Goal: Transaction & Acquisition: Purchase product/service

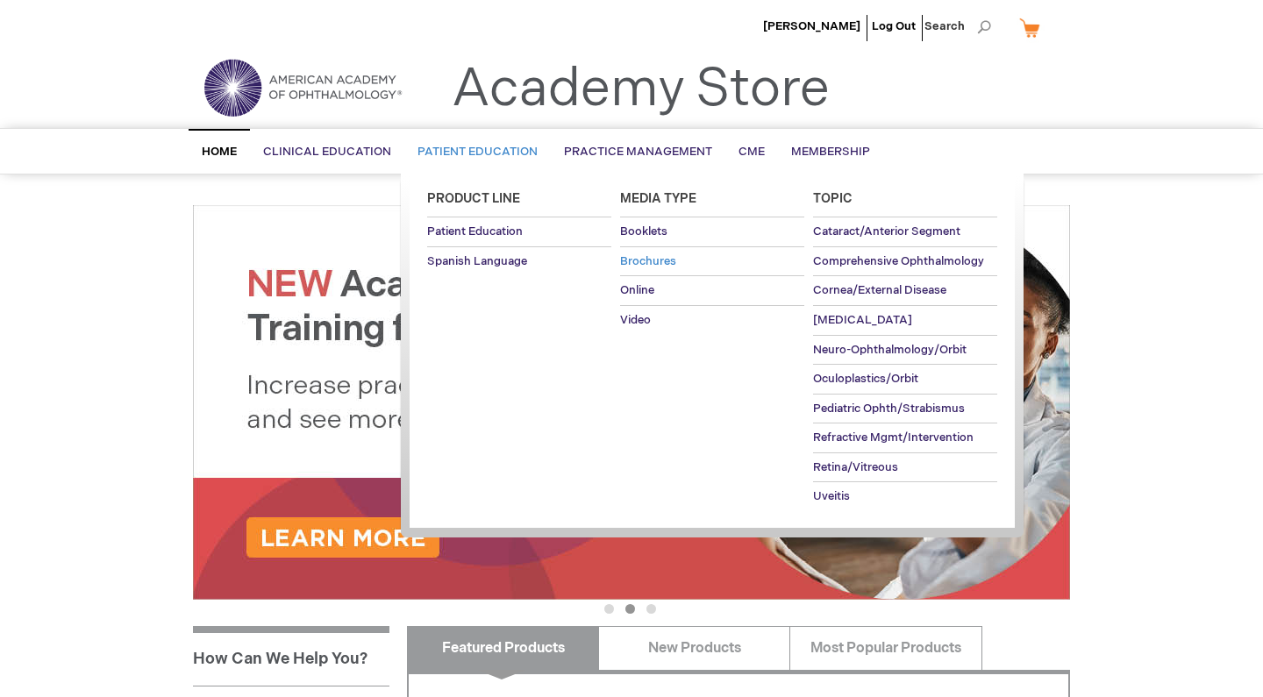
click at [658, 258] on span "Brochures" at bounding box center [648, 261] width 56 height 14
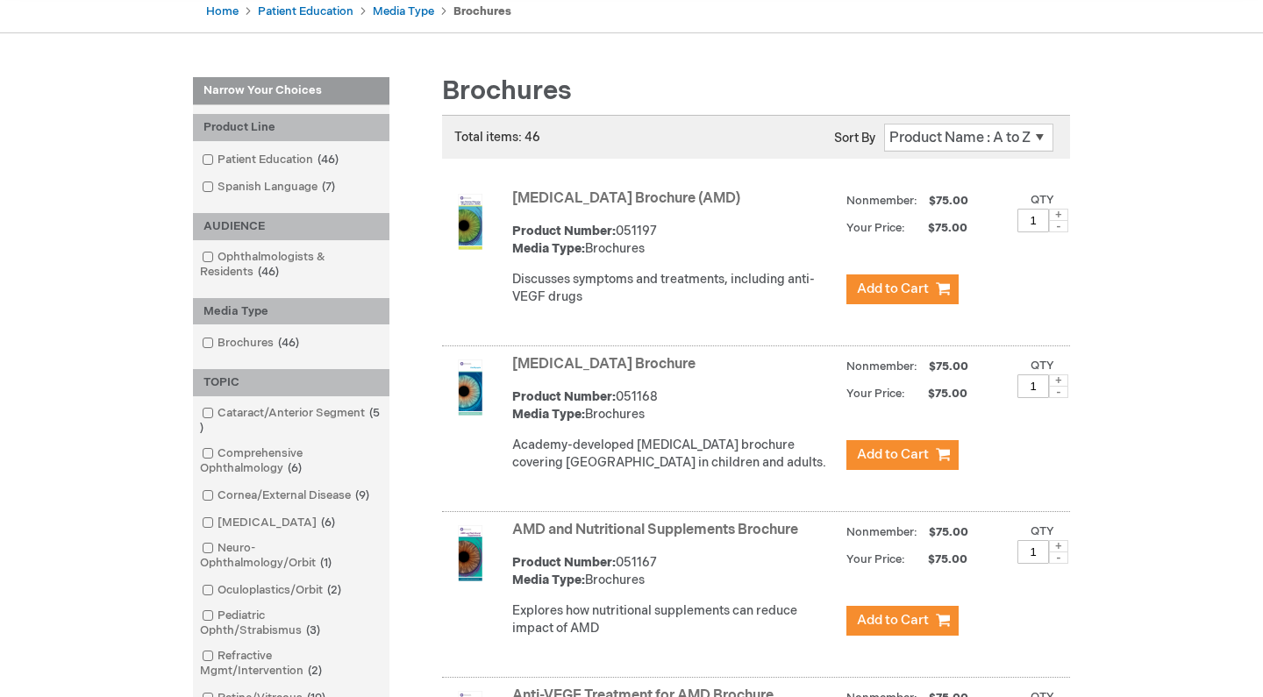
scroll to position [218, 0]
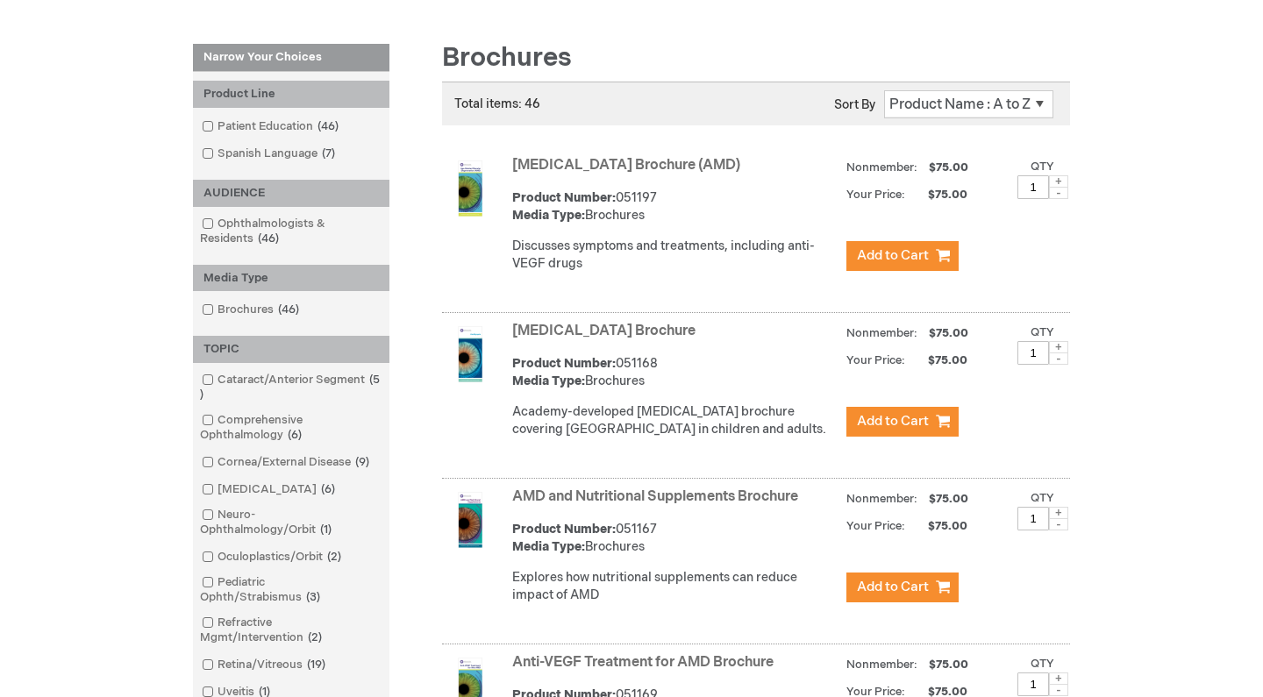
click at [1061, 354] on span at bounding box center [1058, 347] width 19 height 12
type input "4"
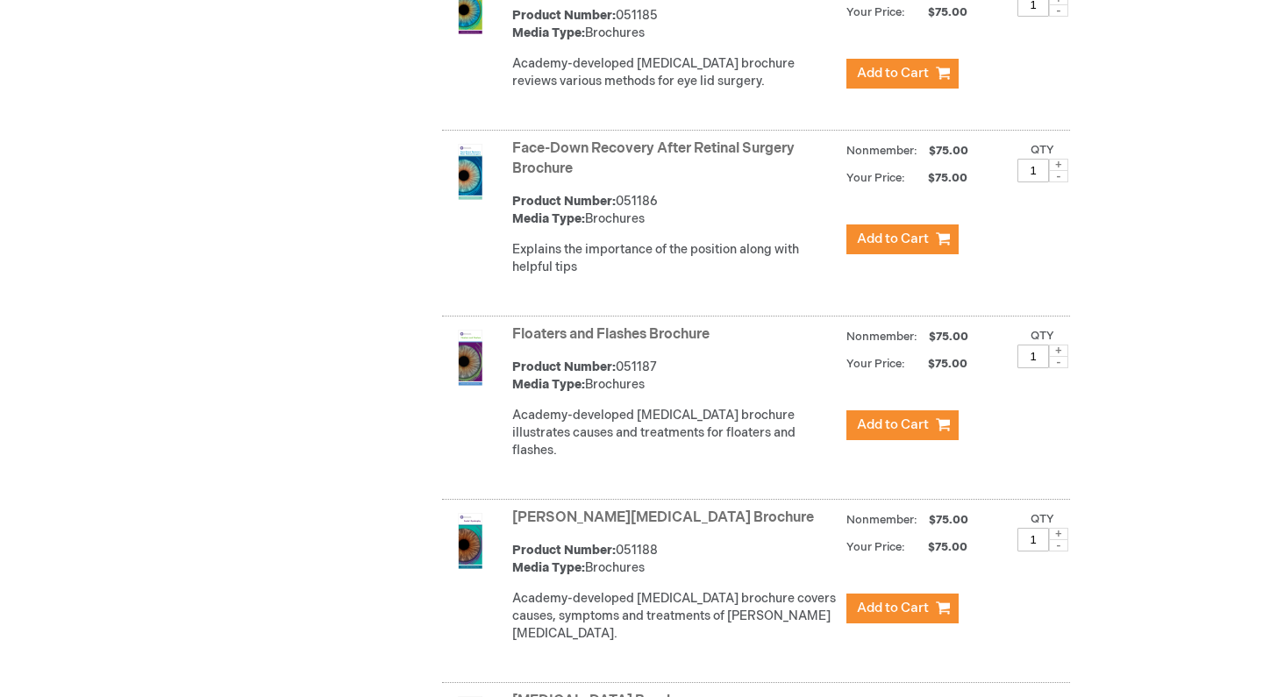
scroll to position [2694, 0]
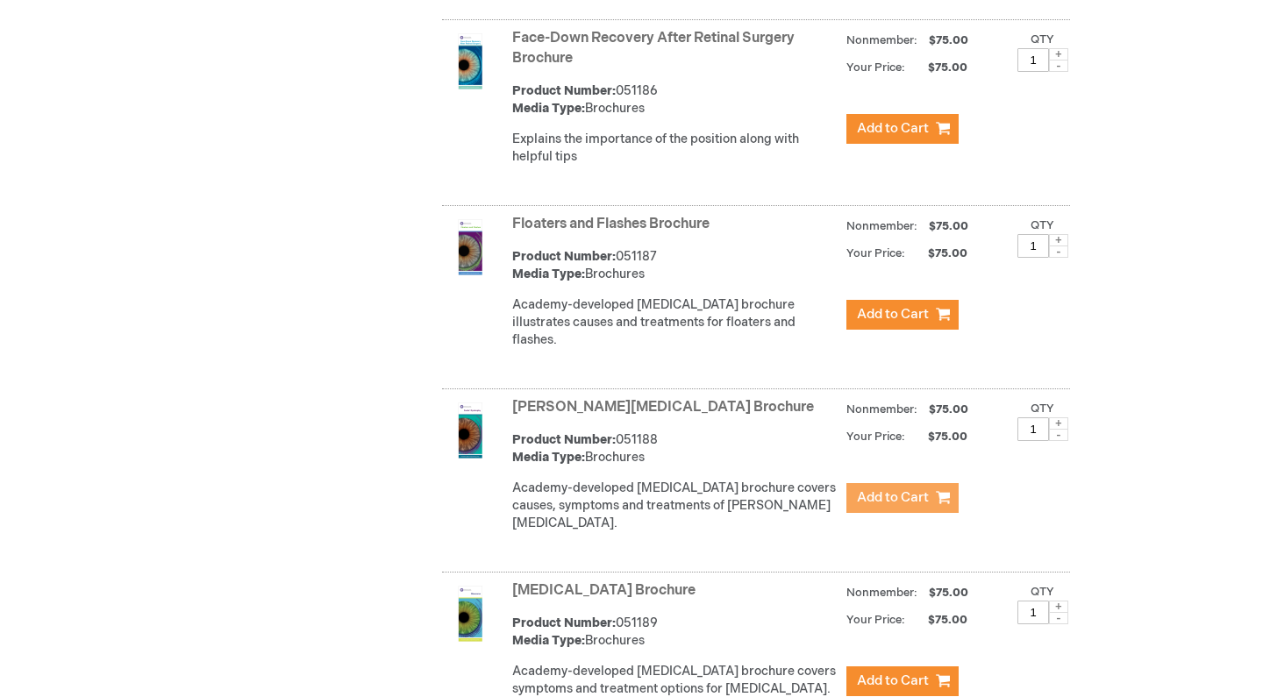
click at [900, 490] on span "Add to Cart" at bounding box center [893, 498] width 72 height 17
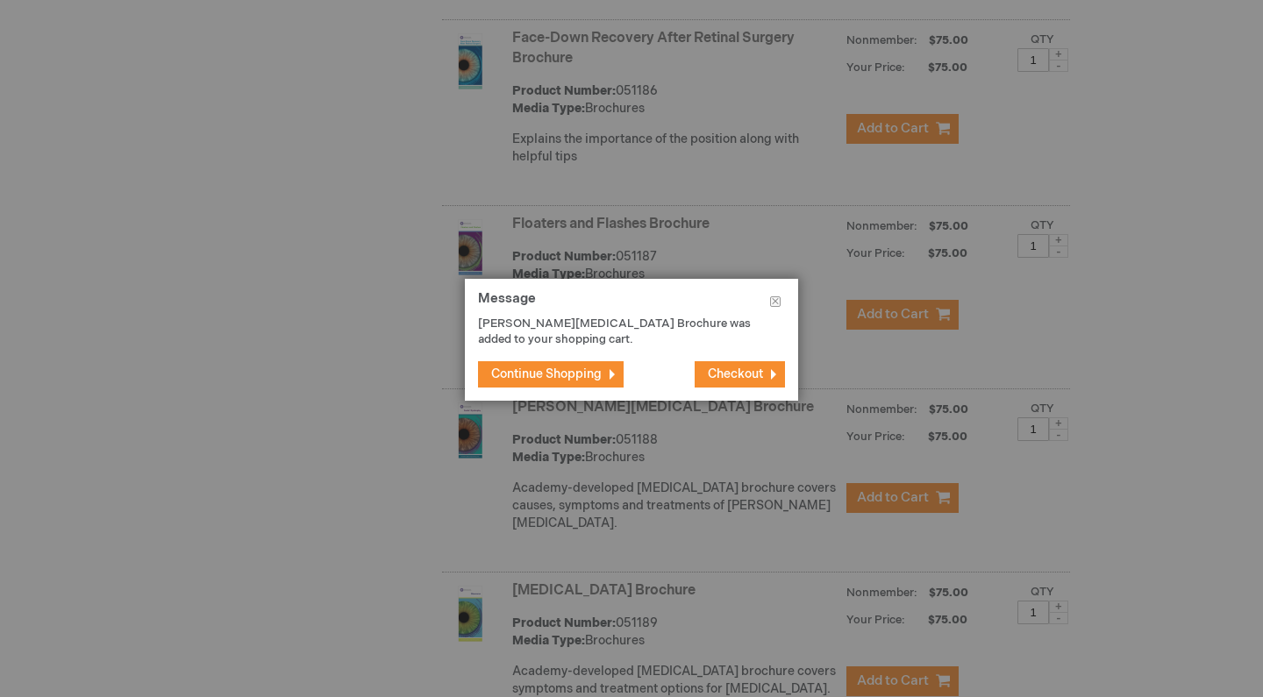
click at [780, 302] on button "Close" at bounding box center [776, 305] width 46 height 53
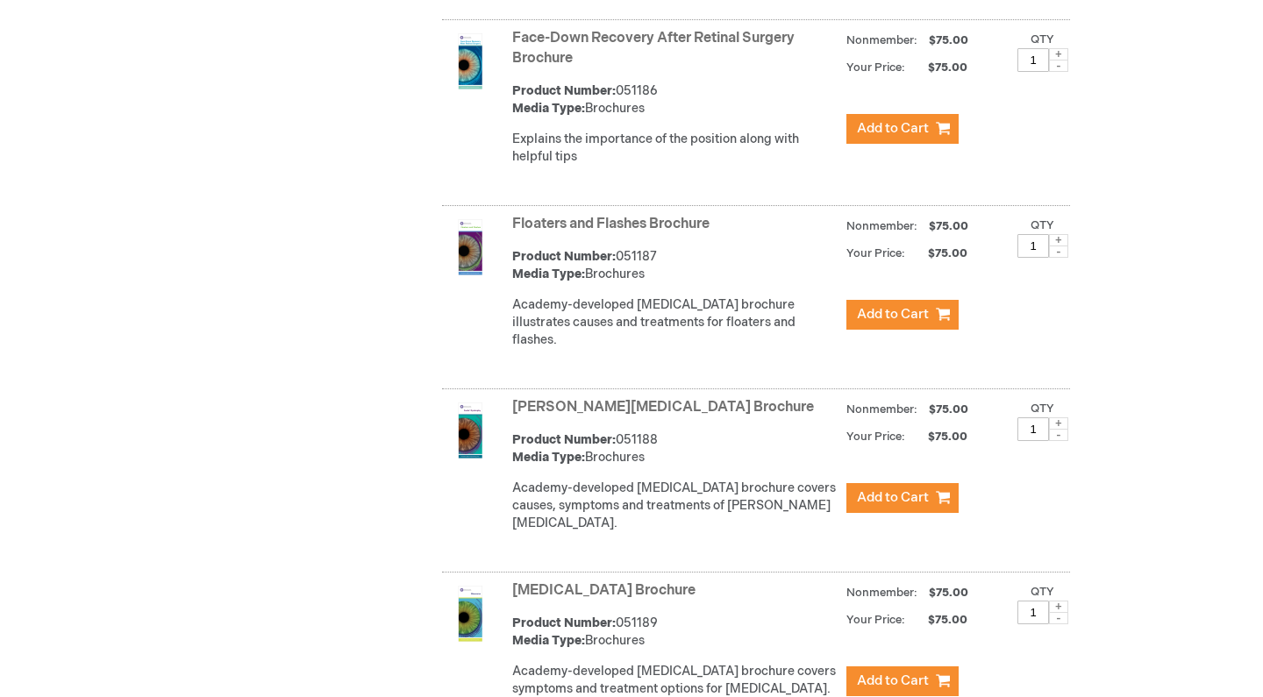
click at [1055, 418] on span at bounding box center [1058, 424] width 19 height 12
type input "2"
click at [921, 490] on span "Add to Cart" at bounding box center [893, 498] width 72 height 17
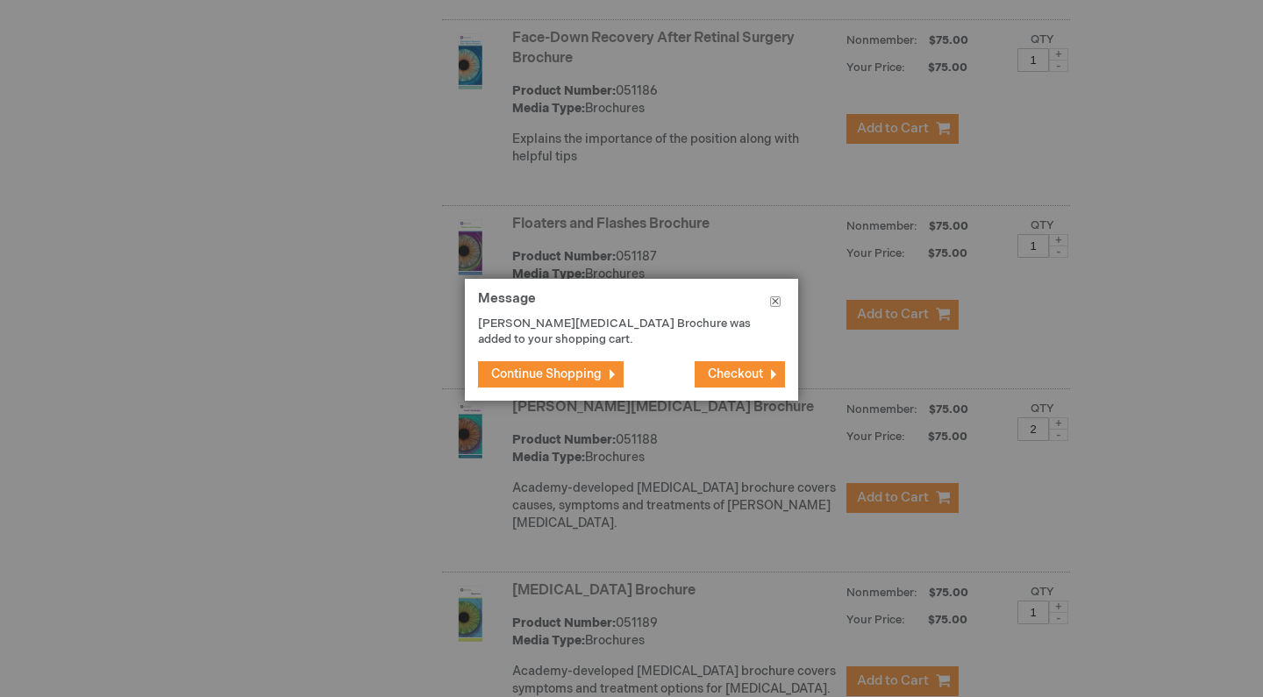
click at [778, 310] on button "Close" at bounding box center [776, 305] width 46 height 53
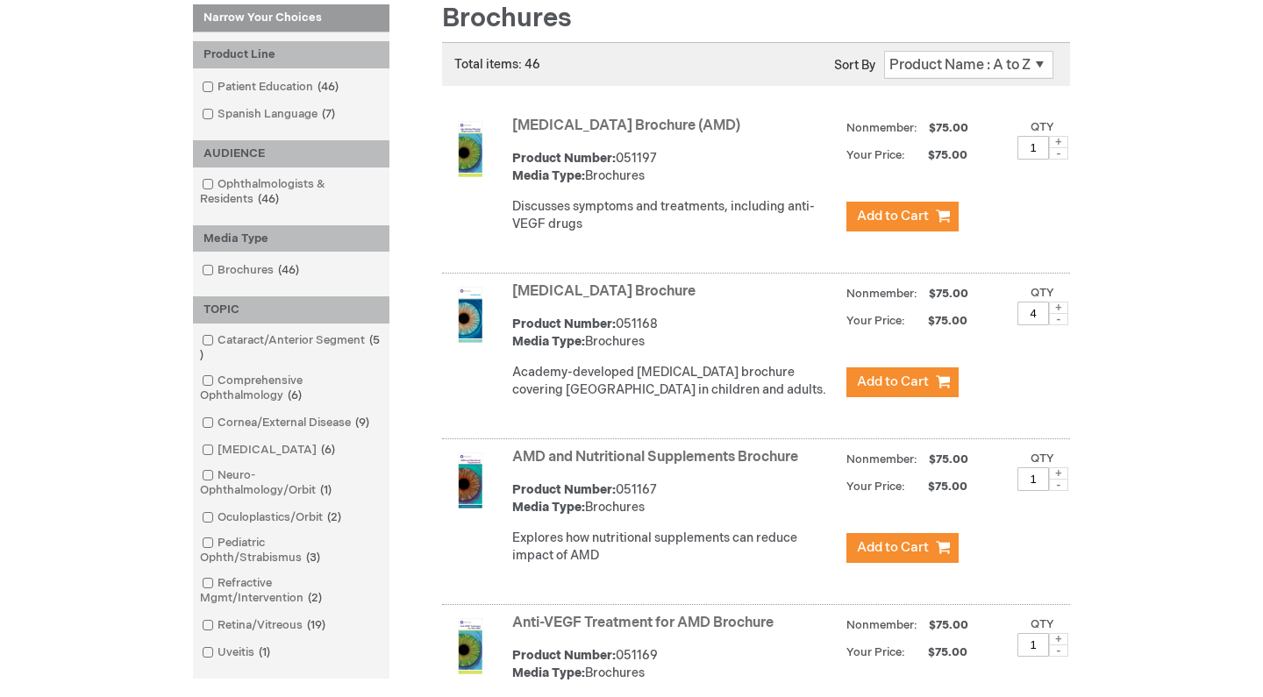
scroll to position [214, 0]
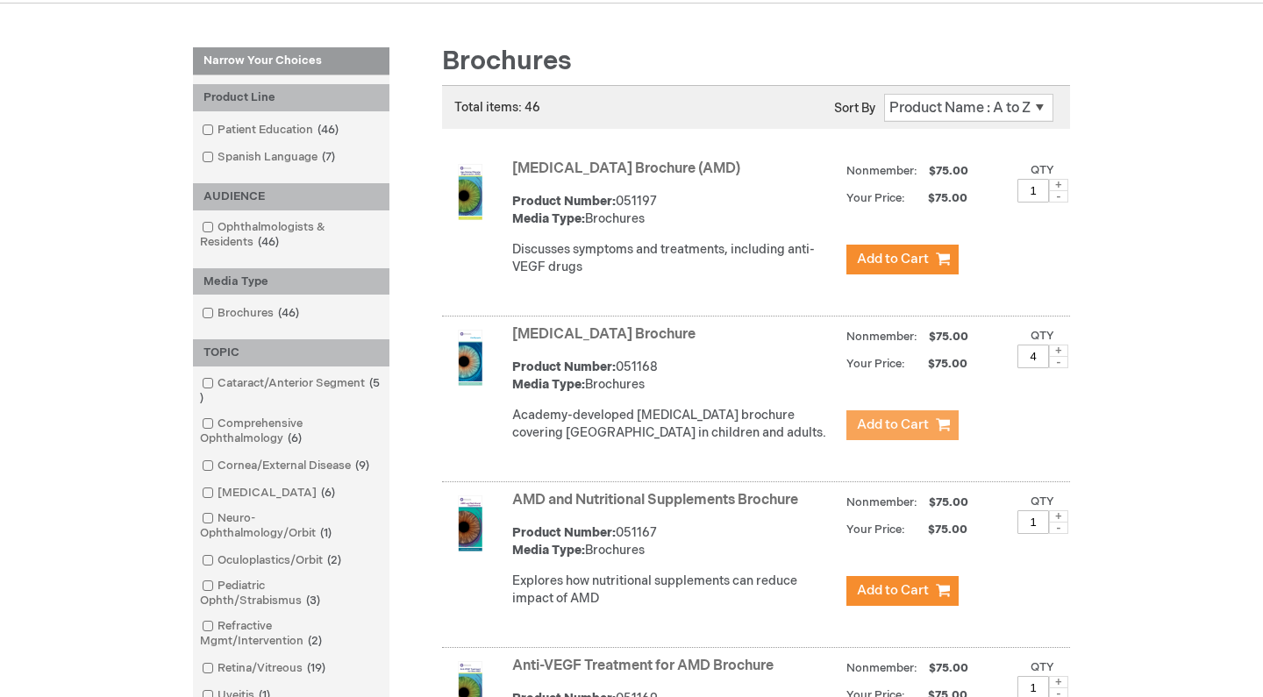
click at [933, 434] on button "Add to Cart" at bounding box center [903, 426] width 112 height 30
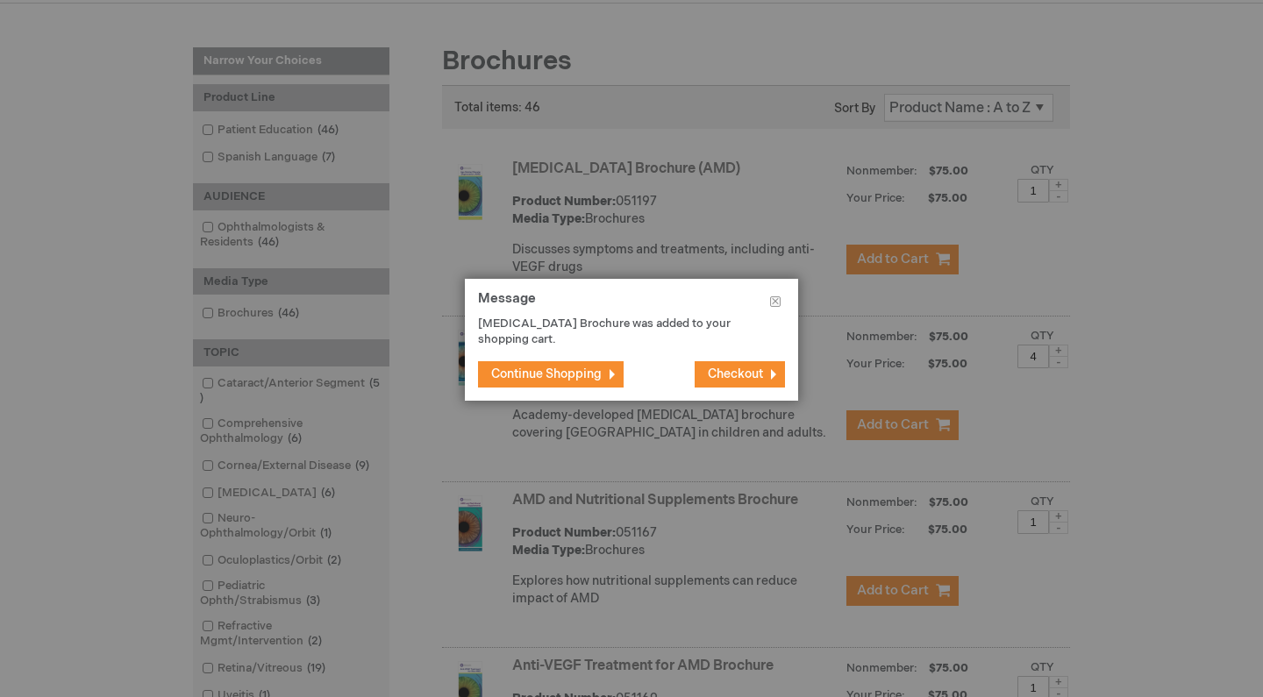
click at [590, 370] on span "Continue Shopping" at bounding box center [546, 374] width 111 height 15
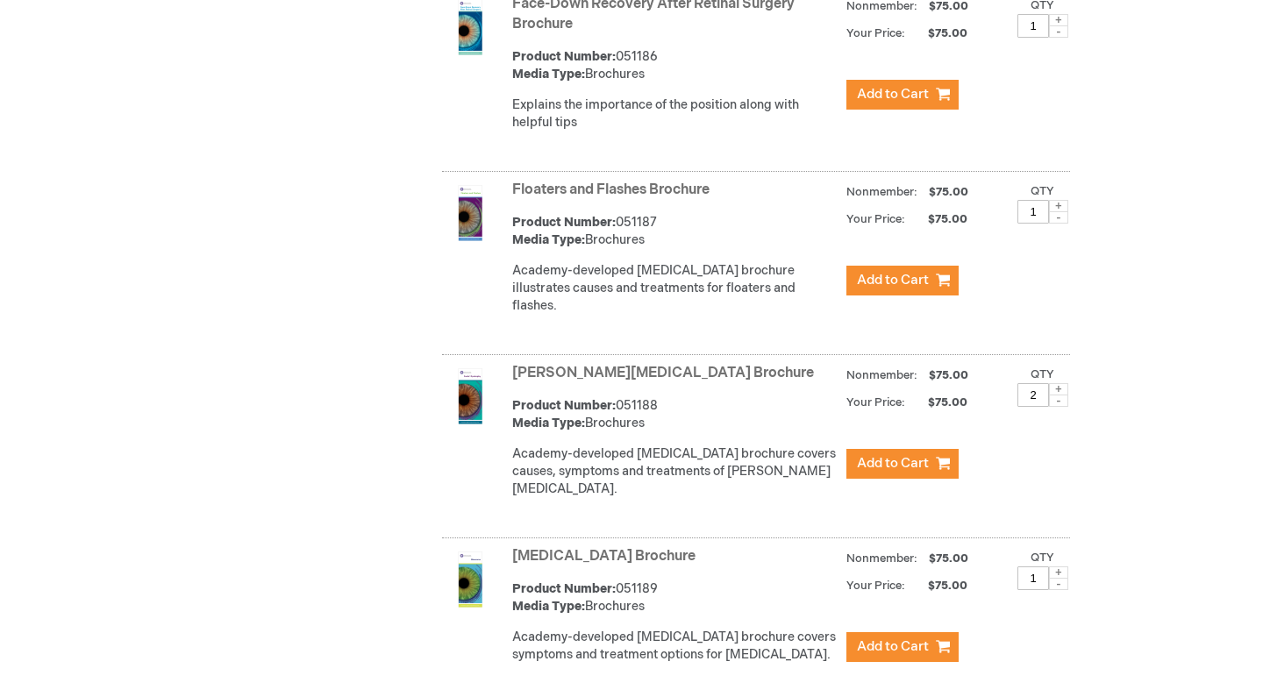
scroll to position [2752, 0]
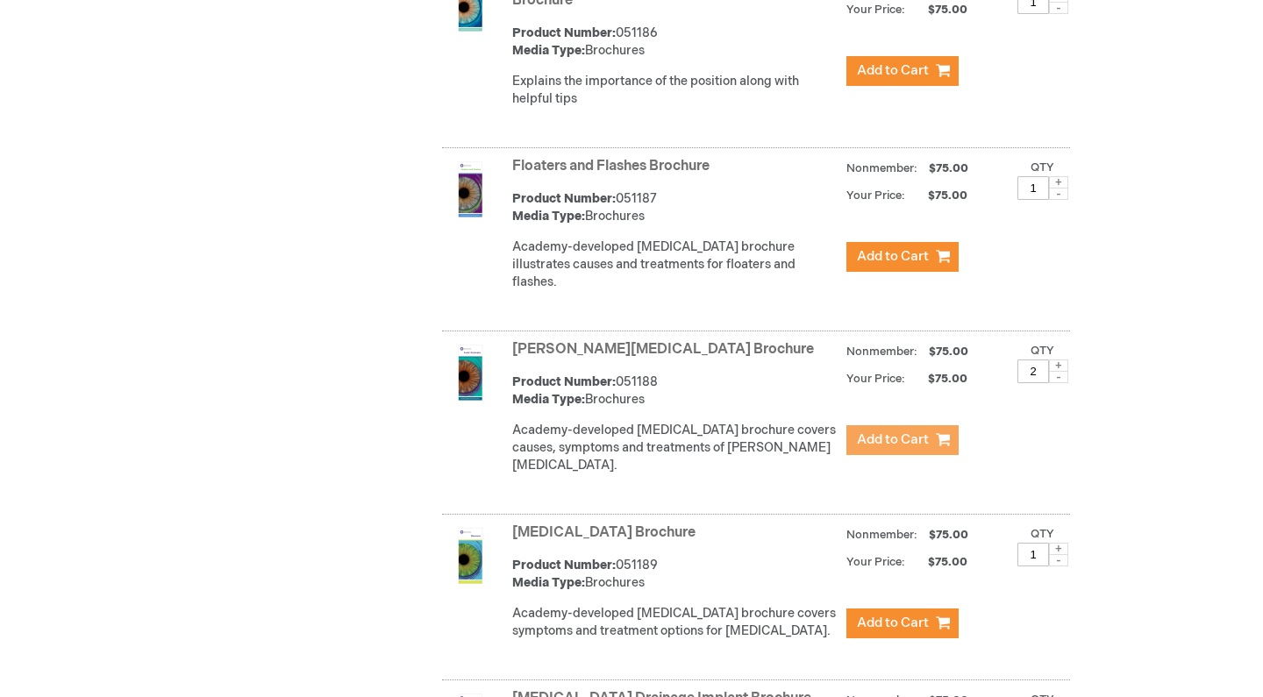
click at [921, 432] on span "Add to Cart" at bounding box center [893, 440] width 72 height 17
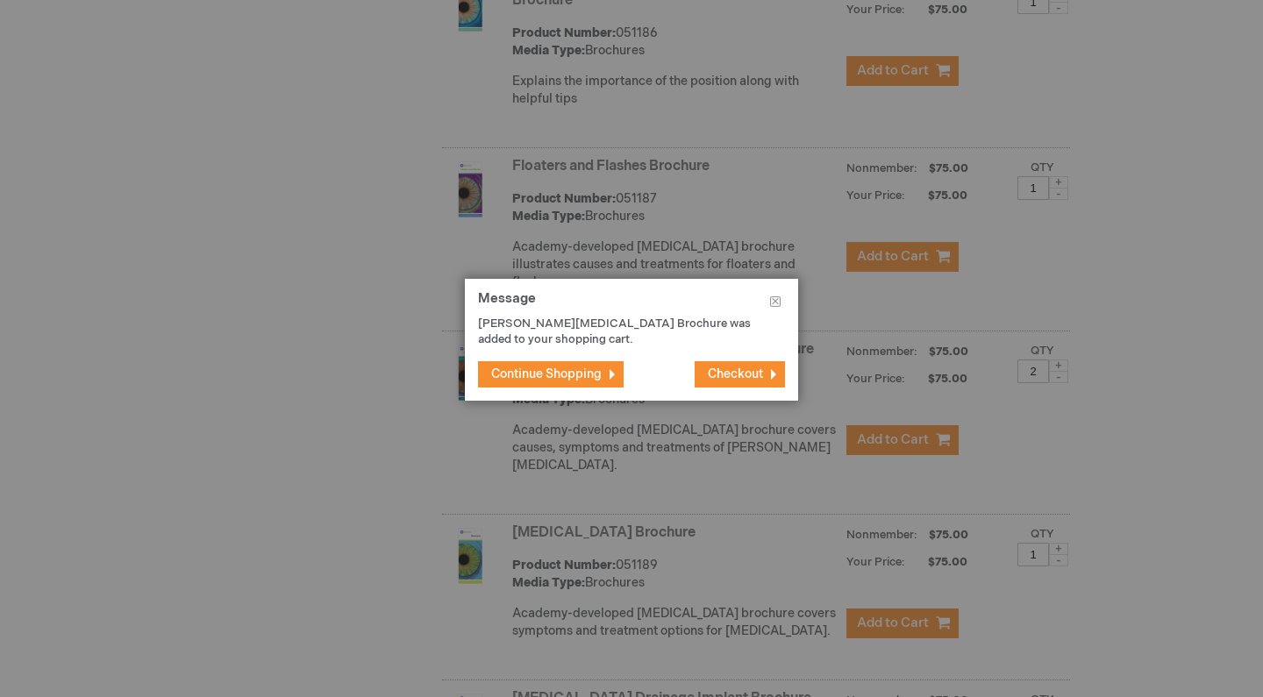
click at [616, 385] on button "Continue Shopping" at bounding box center [551, 374] width 146 height 26
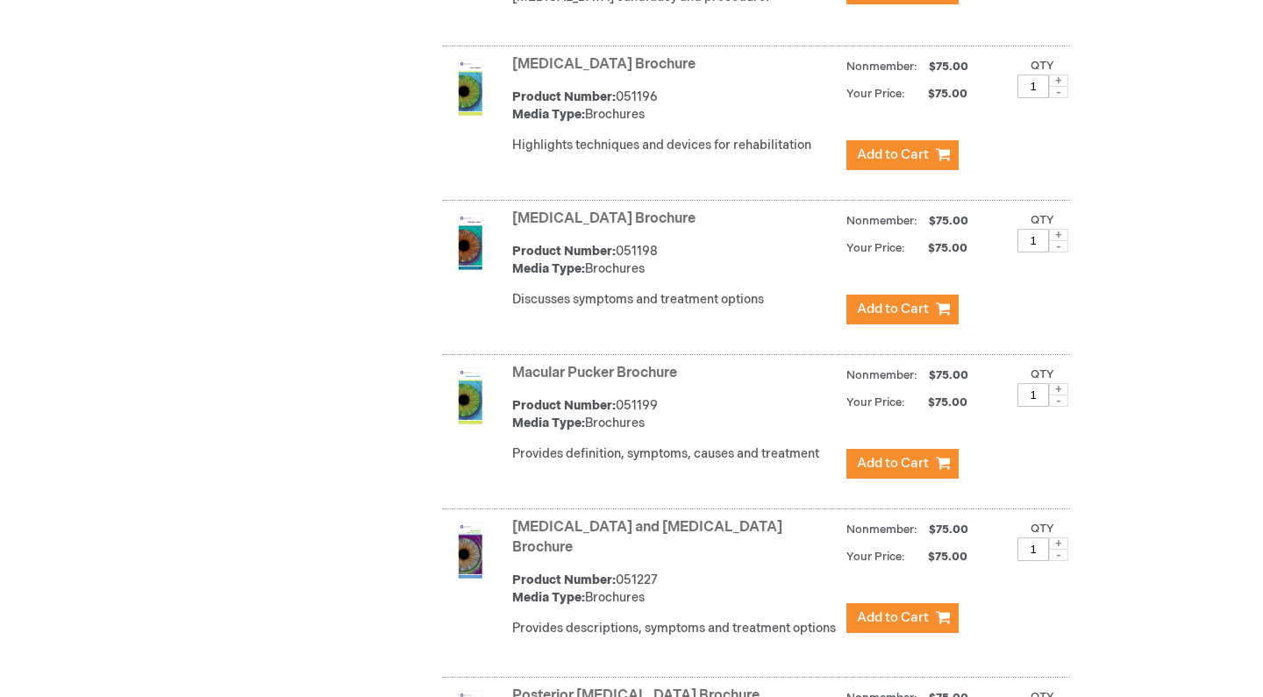
scroll to position [4179, 0]
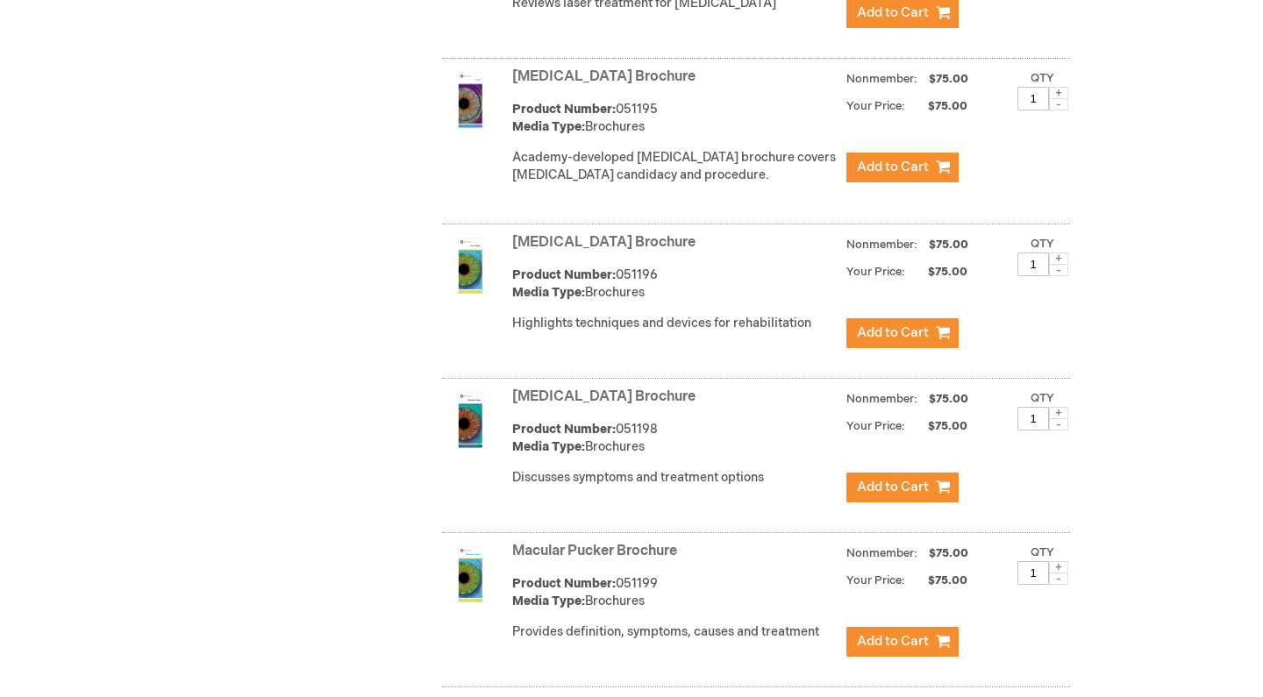
click at [1061, 561] on span at bounding box center [1058, 567] width 19 height 12
type input "3"
click at [909, 633] on span "Add to Cart" at bounding box center [893, 641] width 72 height 17
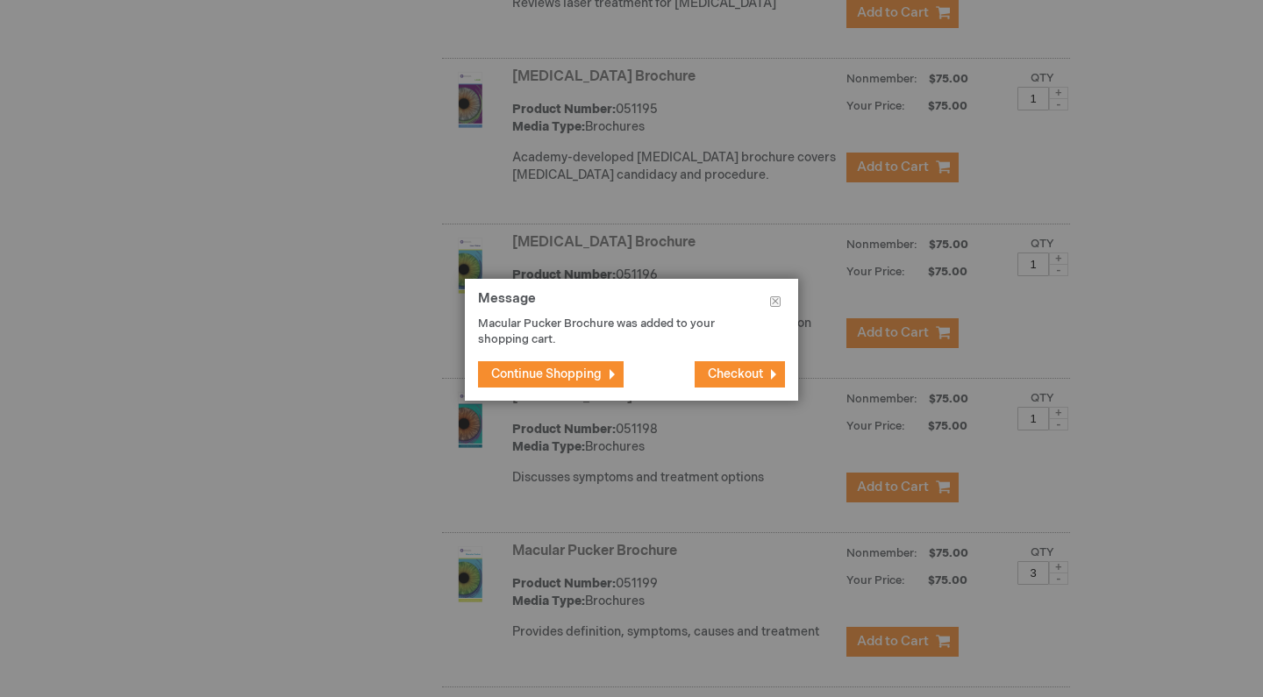
click at [623, 369] on button "Continue Shopping" at bounding box center [551, 374] width 146 height 26
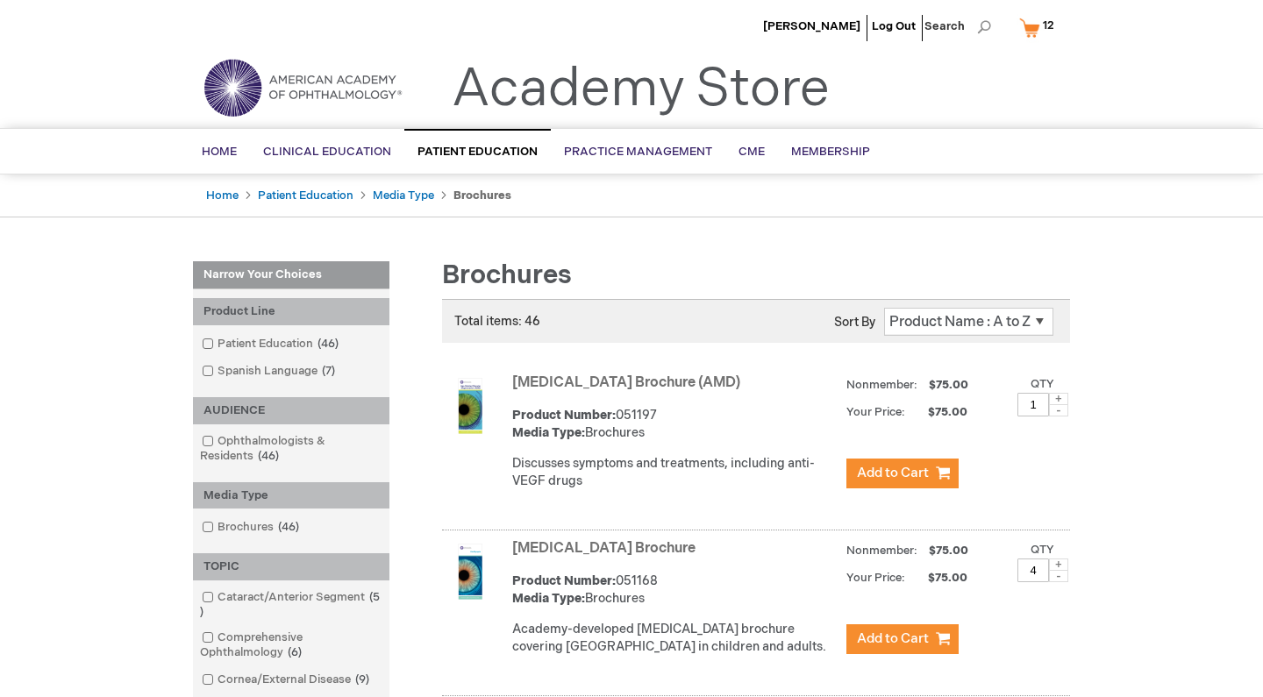
scroll to position [0, 0]
click at [1048, 30] on span "12" at bounding box center [1048, 25] width 11 height 14
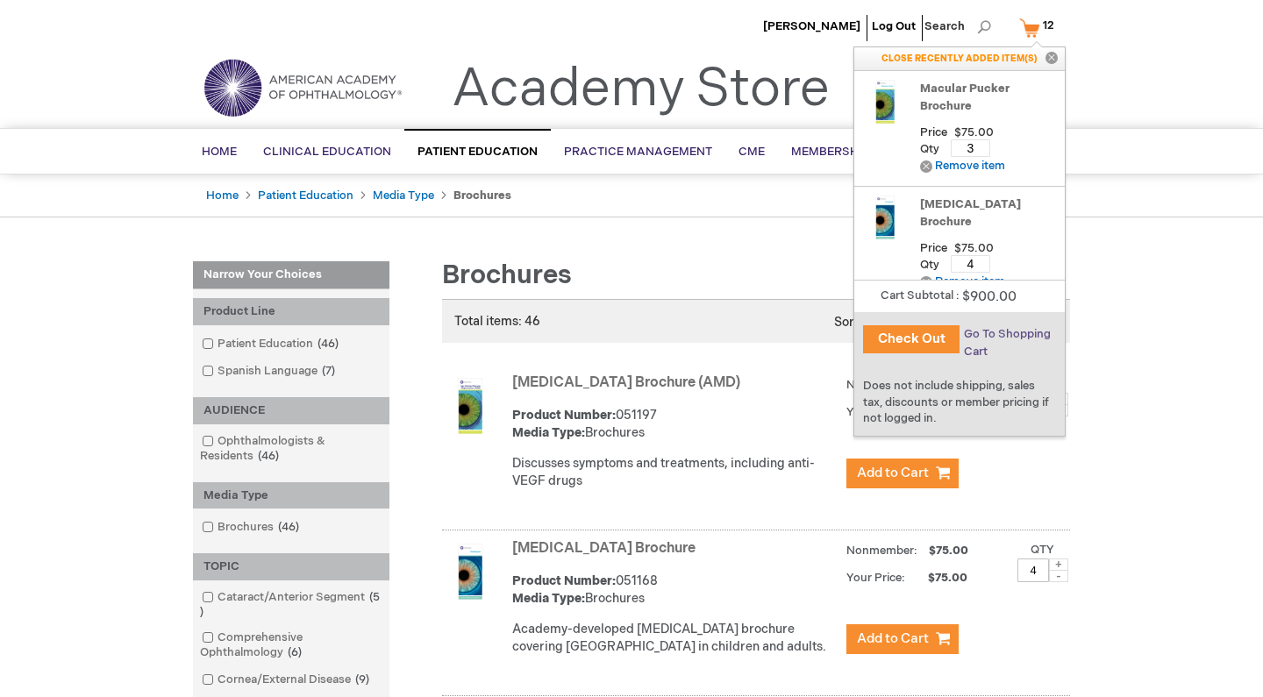
click at [972, 340] on span "Go To Shopping Cart" at bounding box center [1007, 343] width 87 height 32
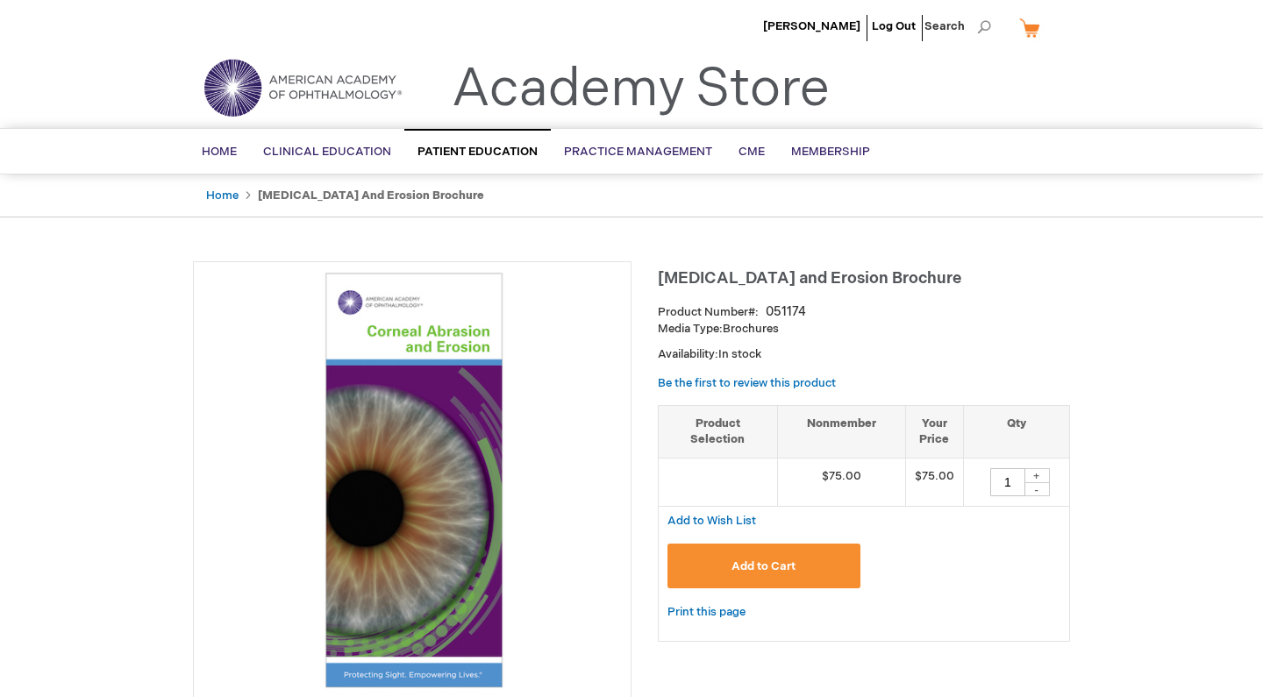
type input "1"
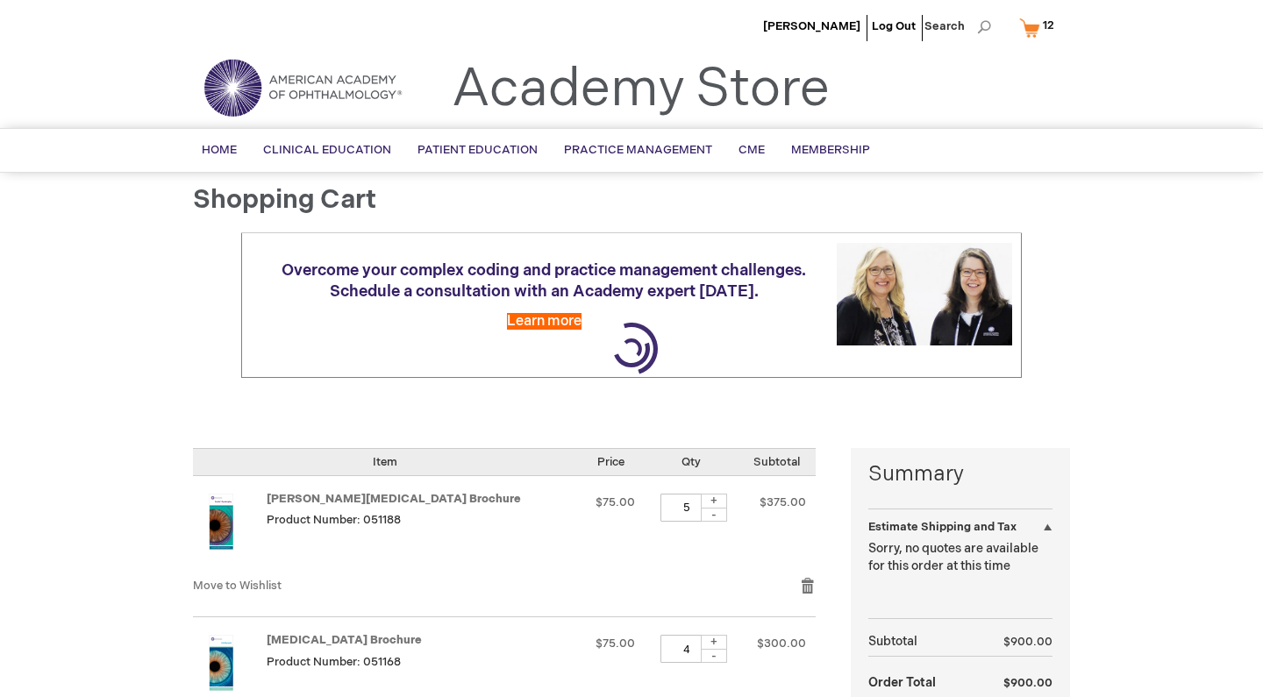
select select "US"
select select "57"
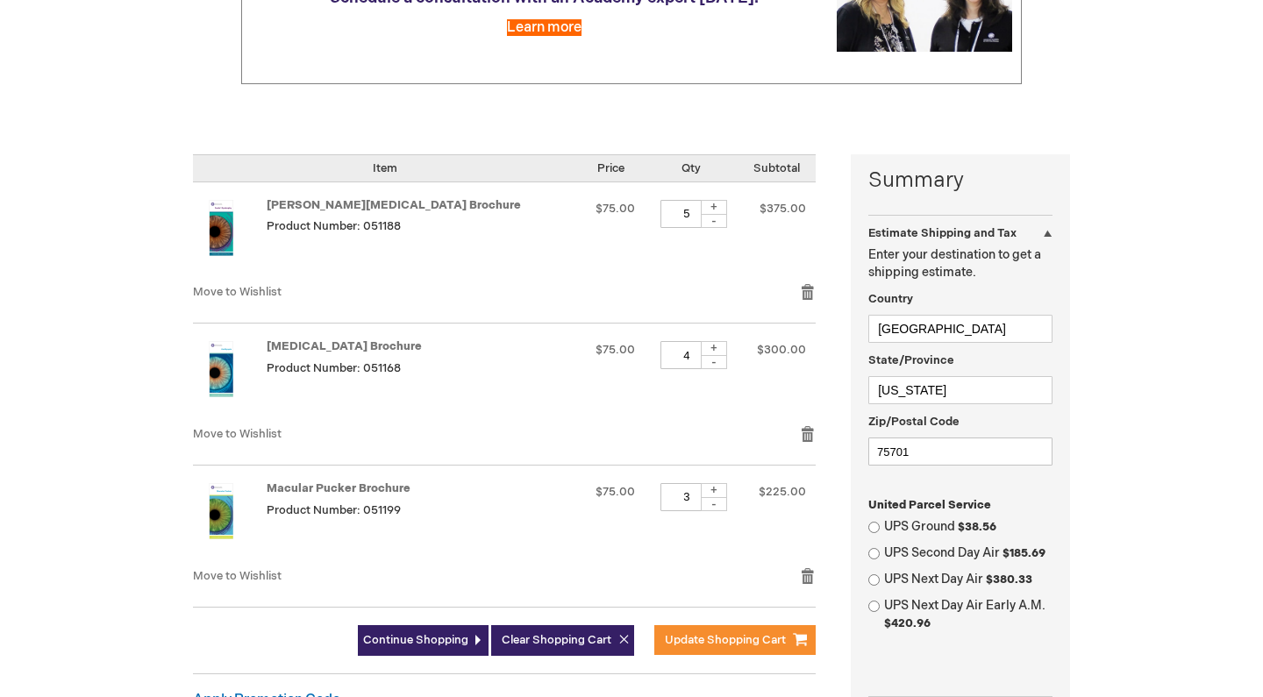
scroll to position [221, 0]
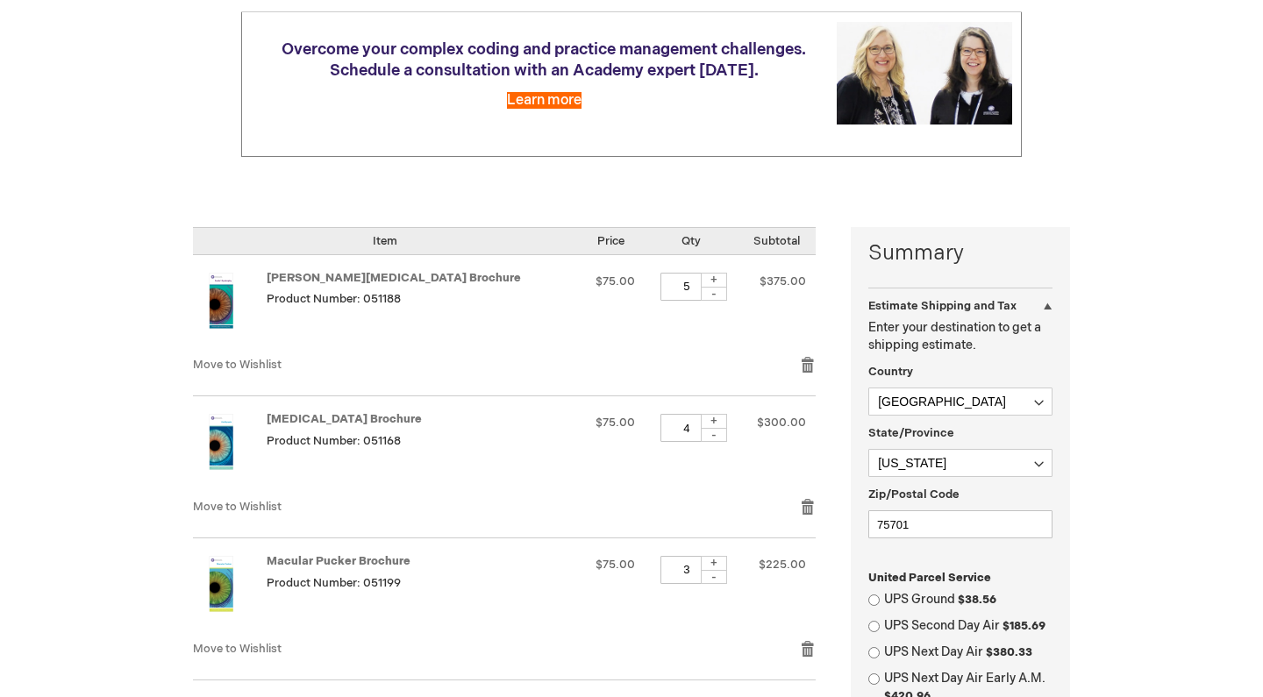
click at [701, 287] on div "-" at bounding box center [714, 294] width 26 height 14
type input "3"
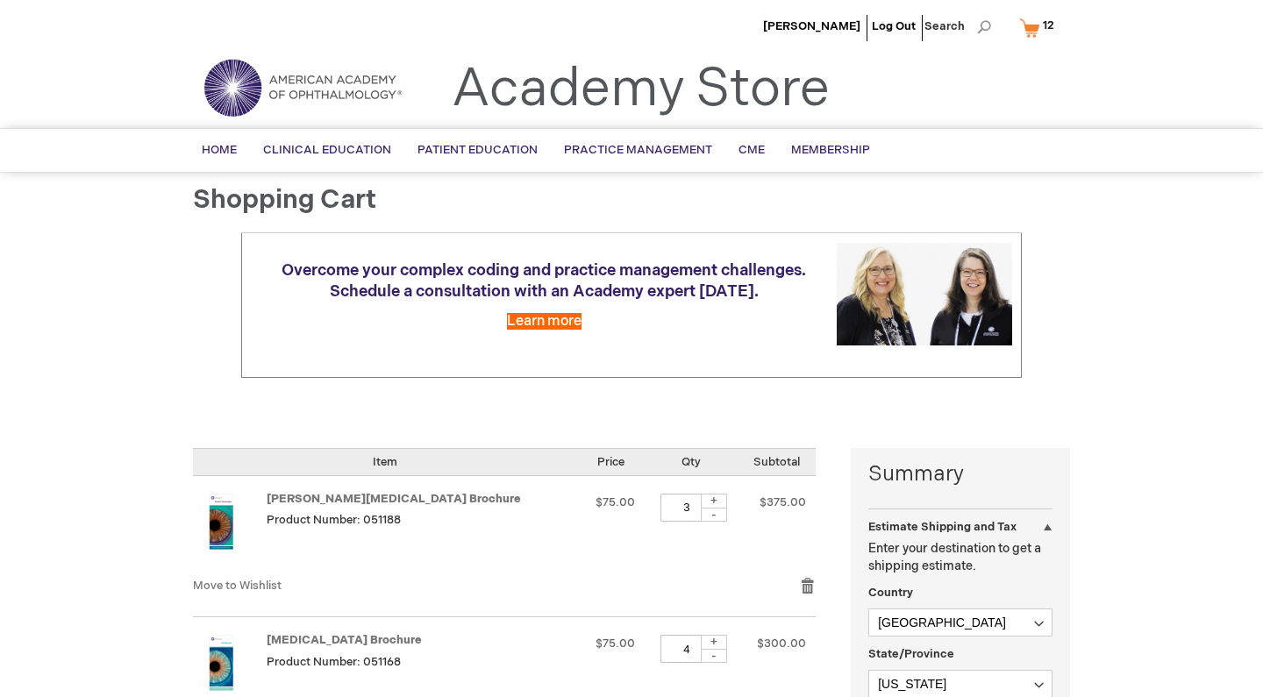
scroll to position [0, 0]
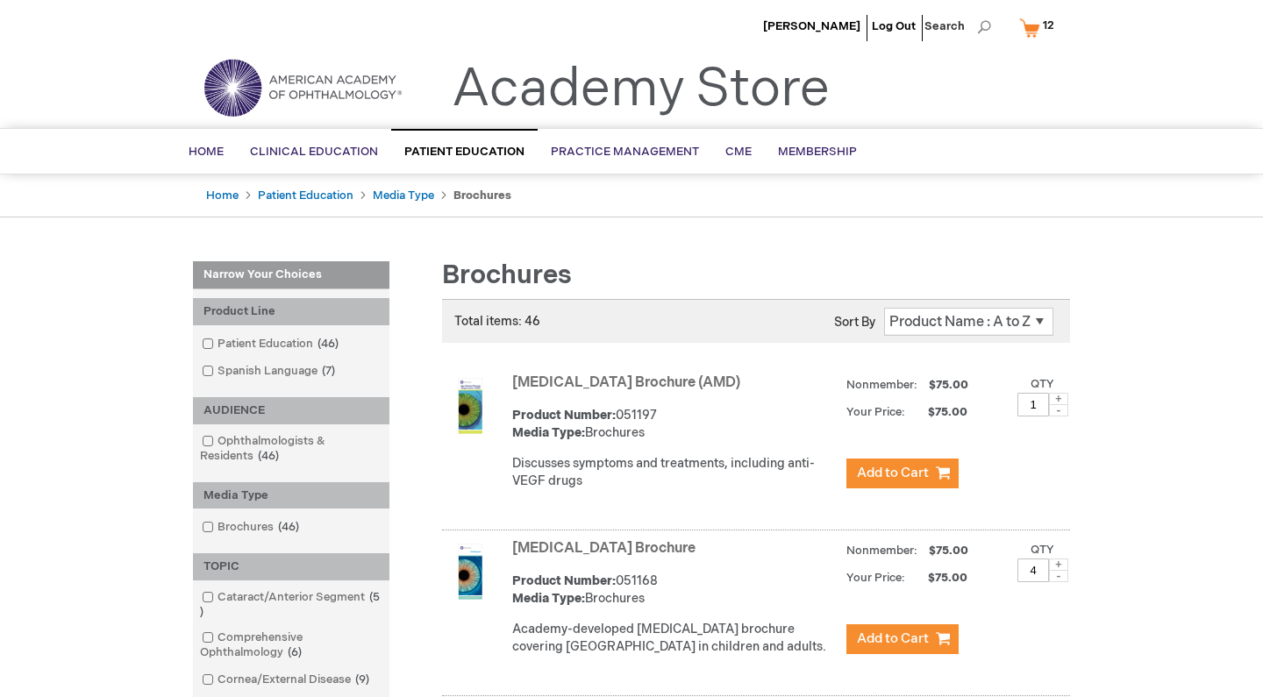
scroll to position [120, 0]
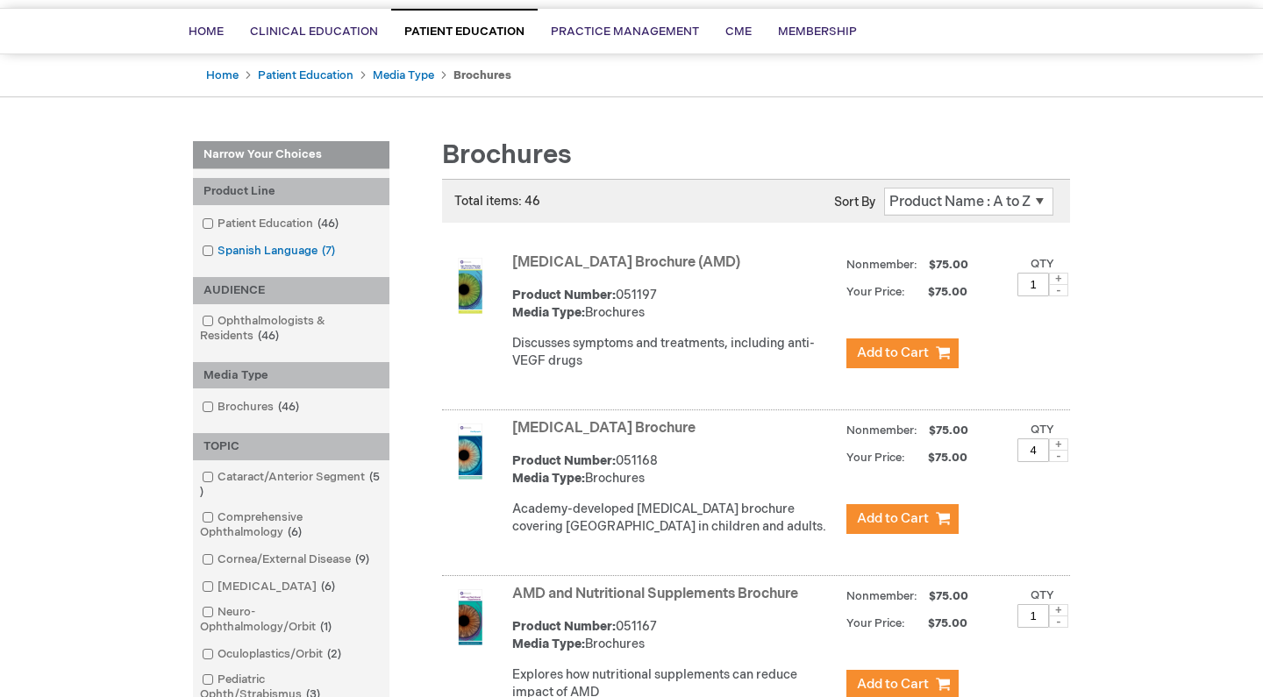
click at [281, 250] on link "Spanish Language 7 items" at bounding box center [269, 251] width 145 height 17
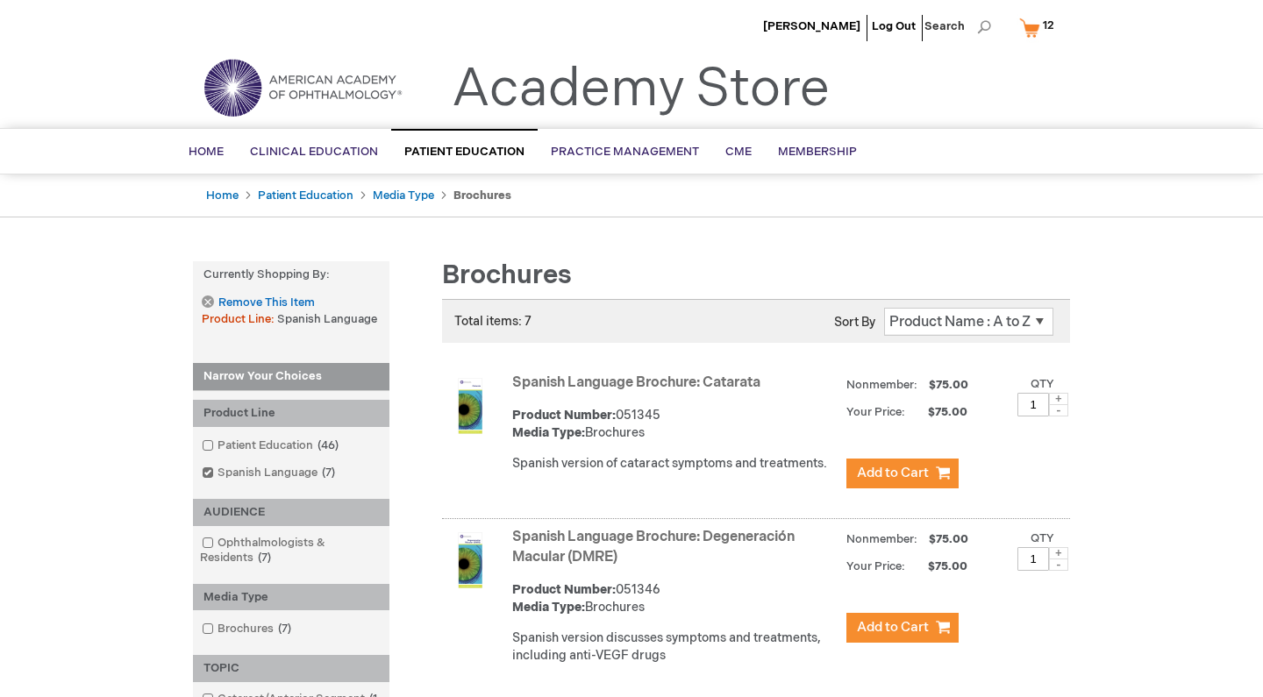
click at [1042, 29] on span "12 12 items" at bounding box center [1048, 25] width 17 height 21
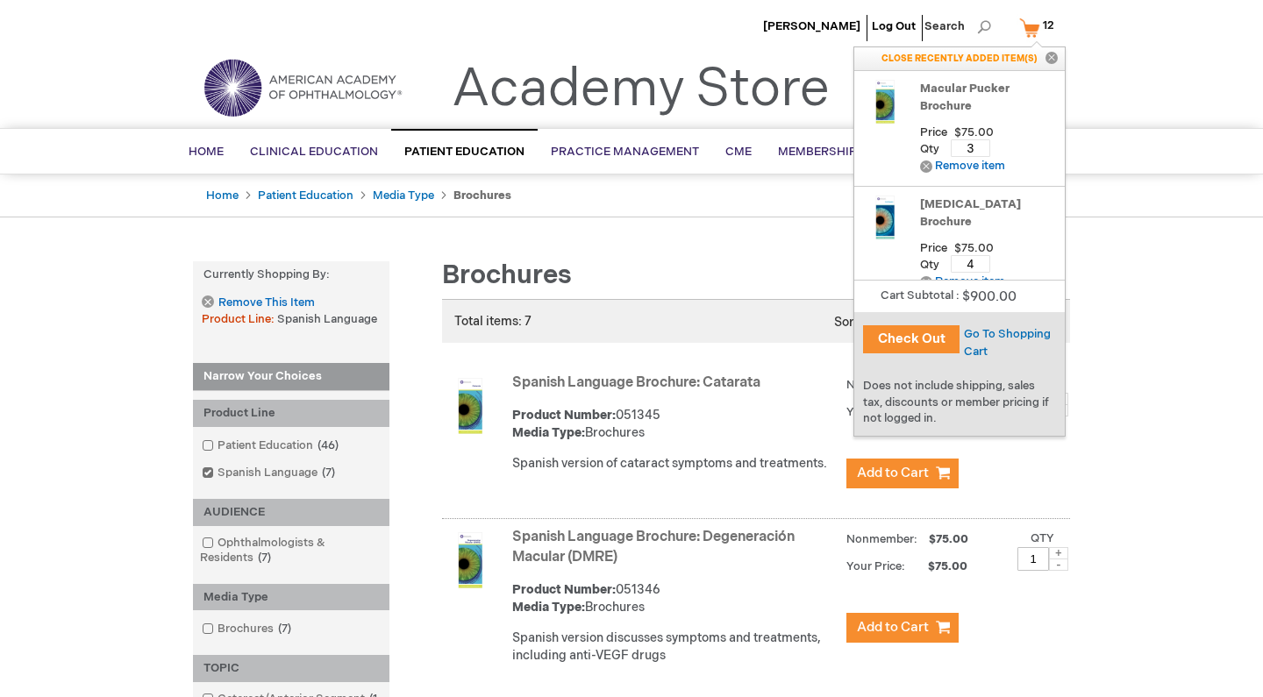
click at [975, 255] on input "4" at bounding box center [970, 264] width 39 height 18
type input "6"
click at [1027, 257] on span "Update" at bounding box center [1024, 264] width 39 height 14
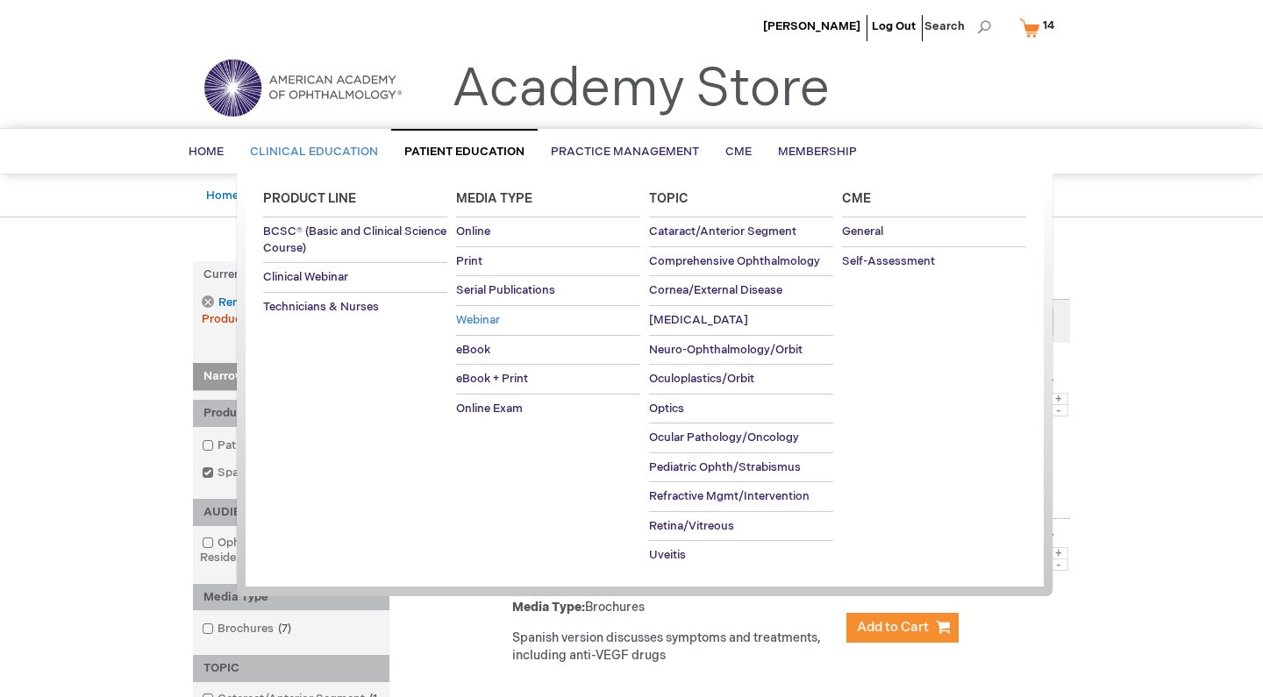
scroll to position [5, 0]
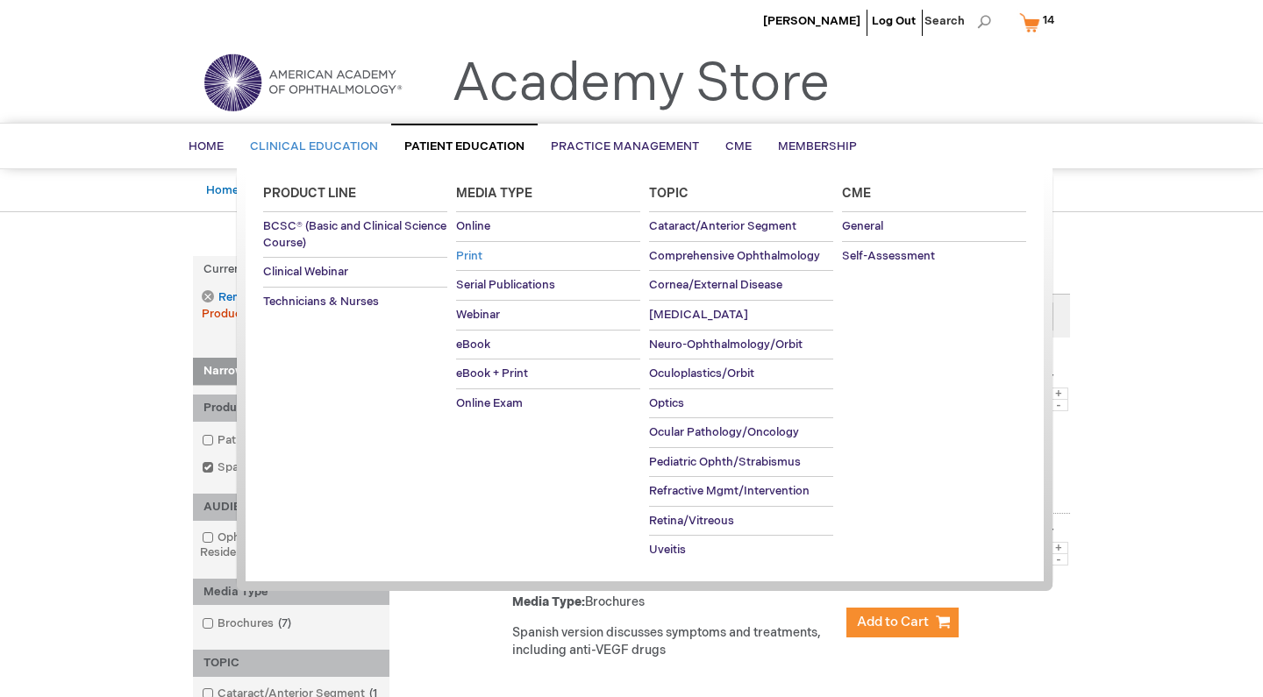
click at [478, 262] on span "Print" at bounding box center [469, 256] width 26 height 14
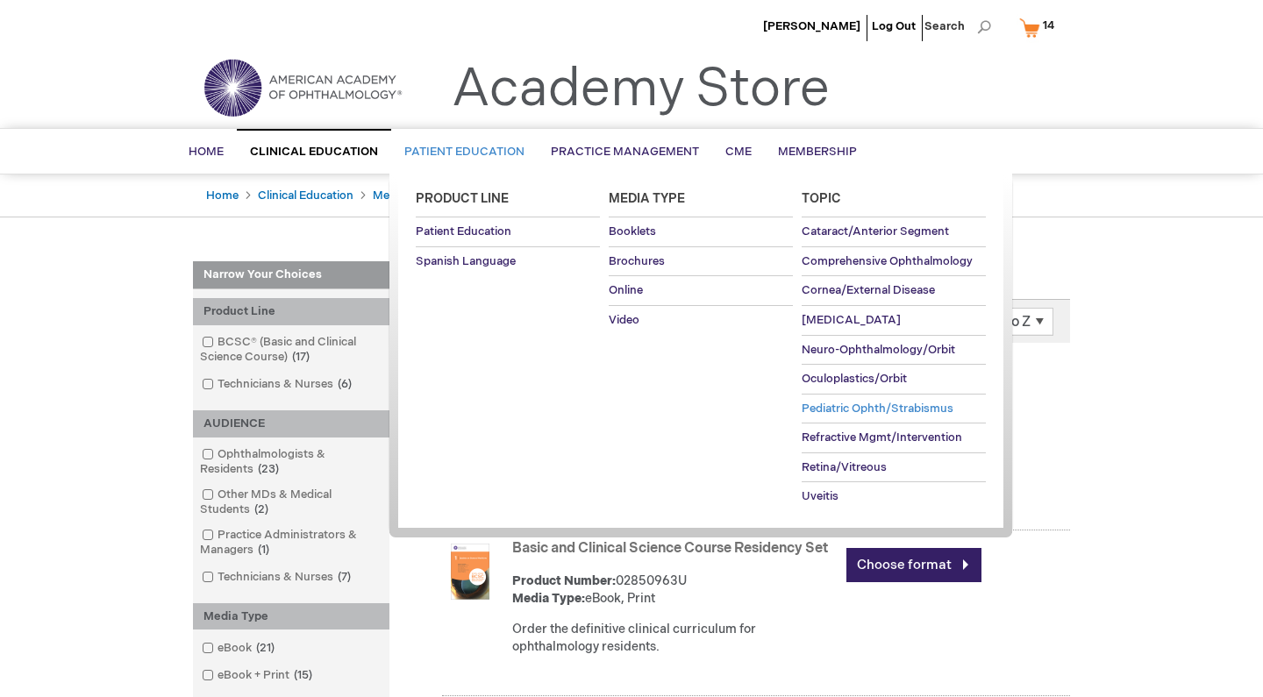
click at [845, 403] on span "Pediatric Ophth/Strabismus" at bounding box center [878, 409] width 152 height 14
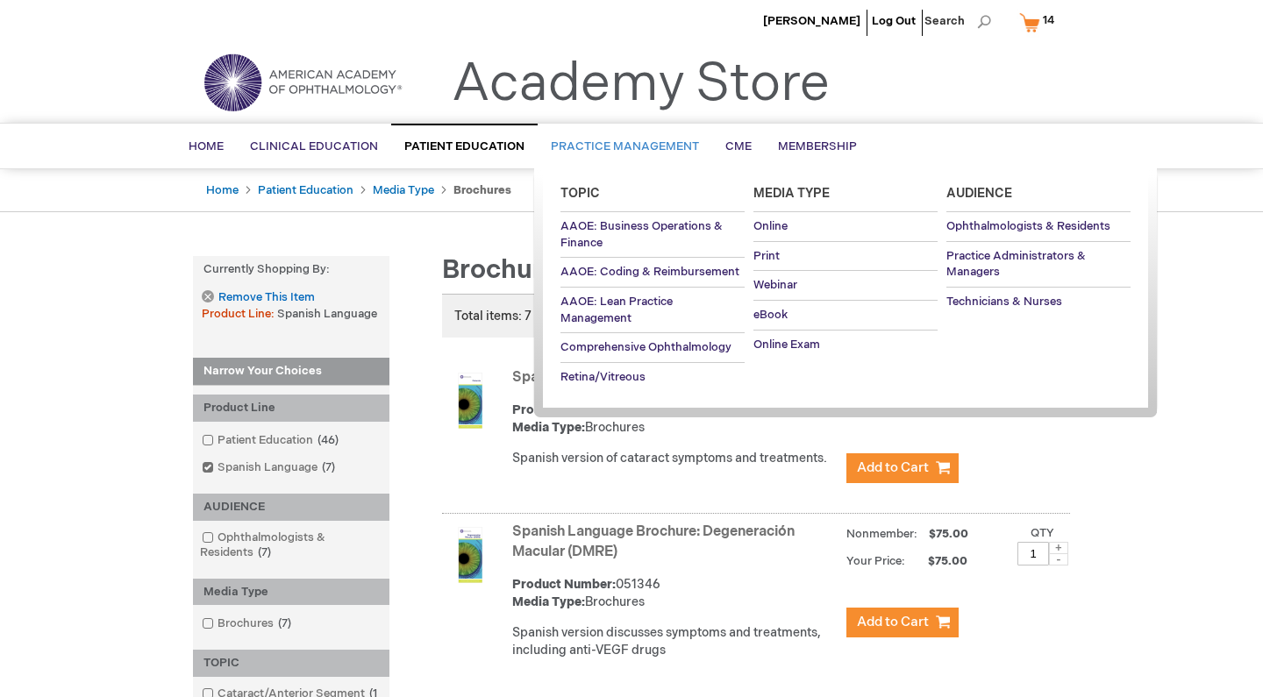
scroll to position [10, 0]
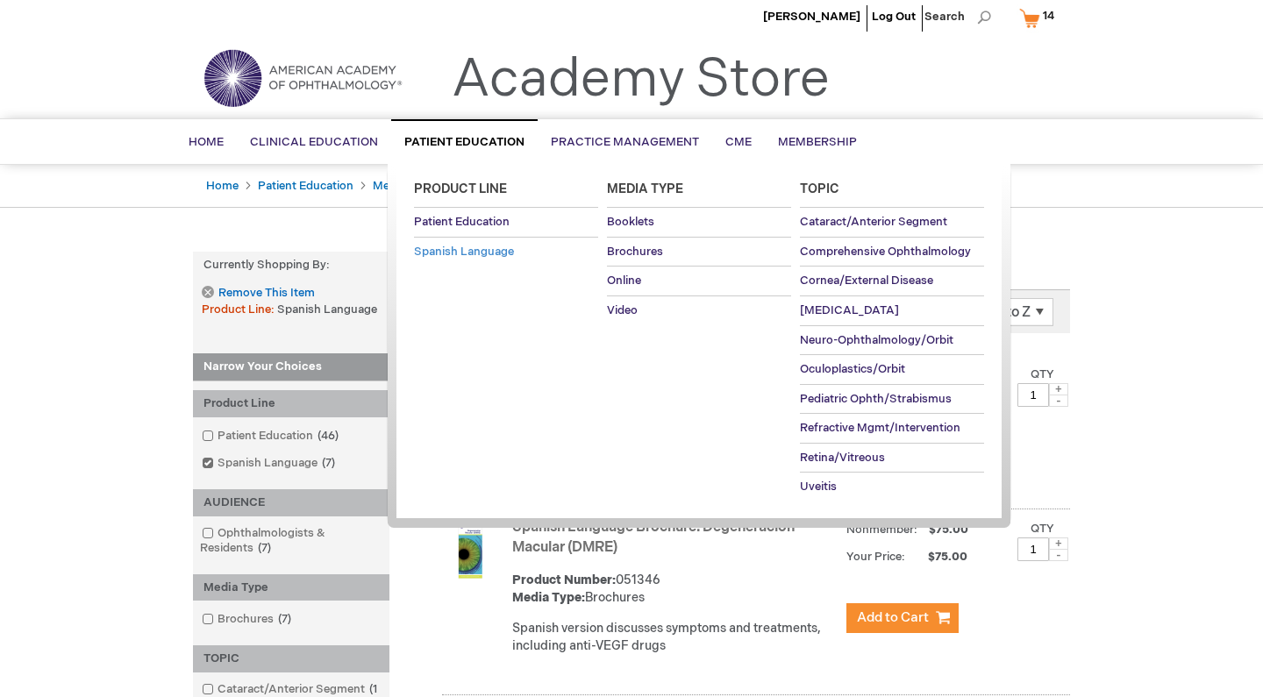
click at [474, 247] on span "Spanish Language" at bounding box center [464, 252] width 100 height 14
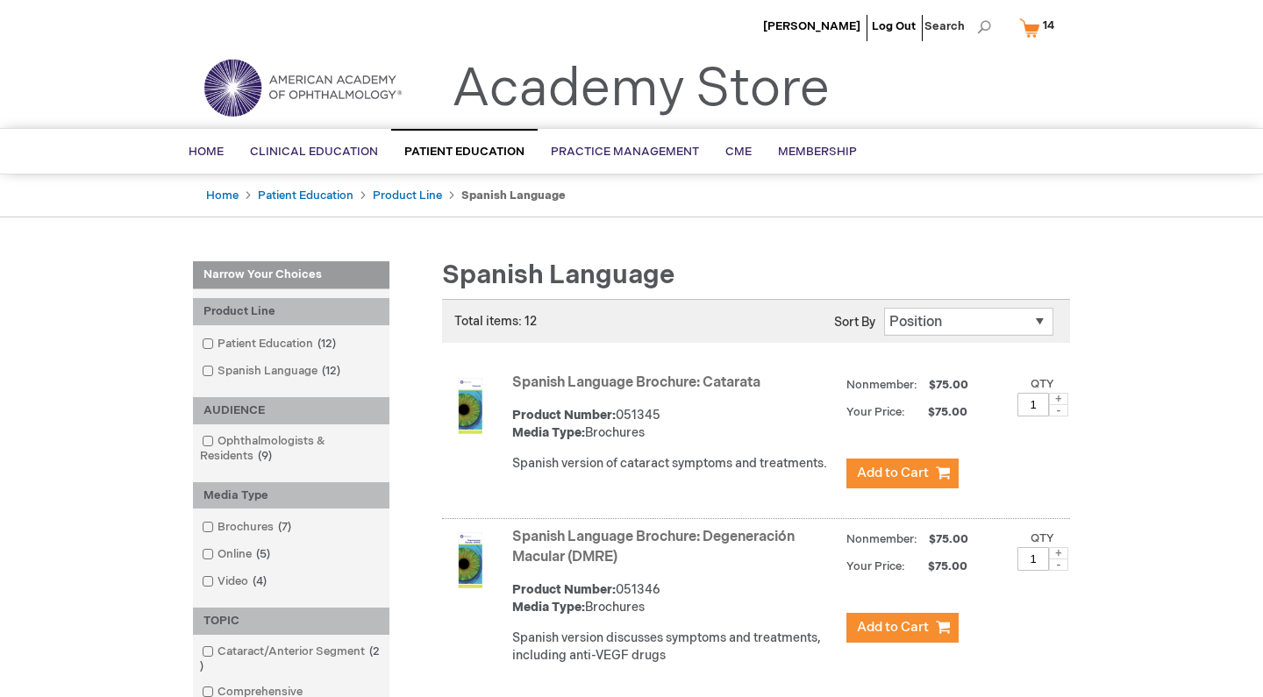
click at [1025, 36] on link "My Cart 14 14 items" at bounding box center [1041, 27] width 50 height 31
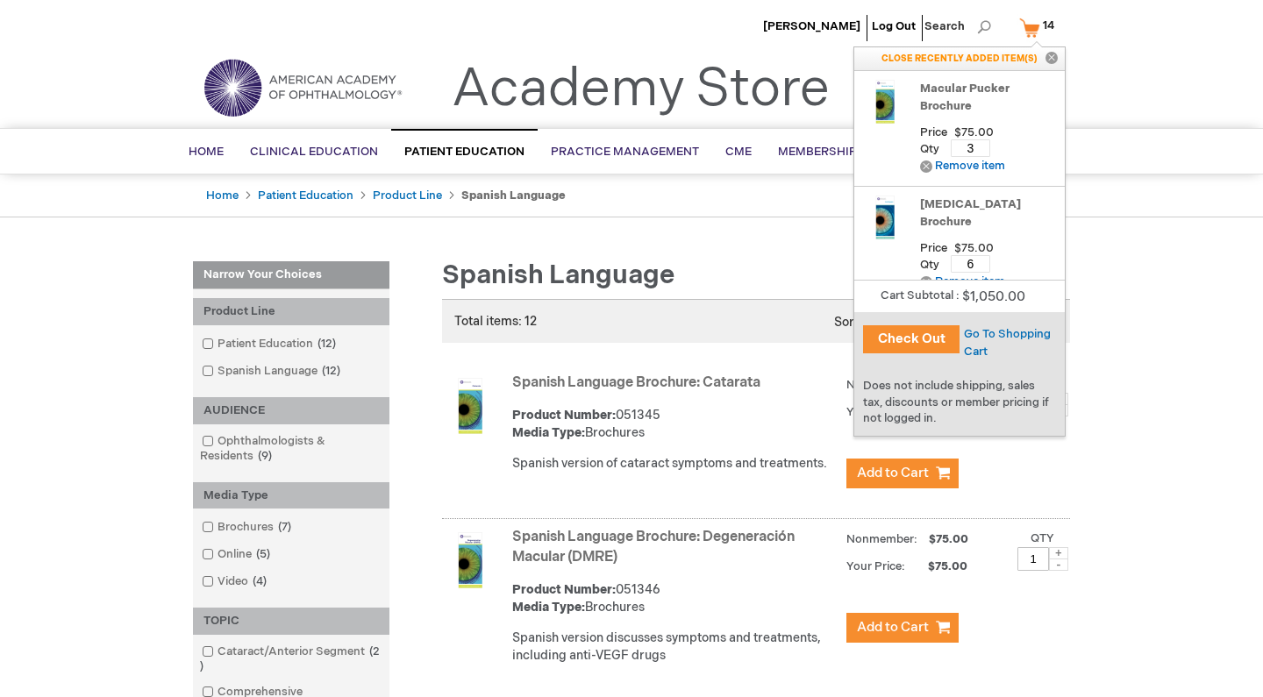
click at [940, 342] on button "Check Out" at bounding box center [911, 339] width 97 height 28
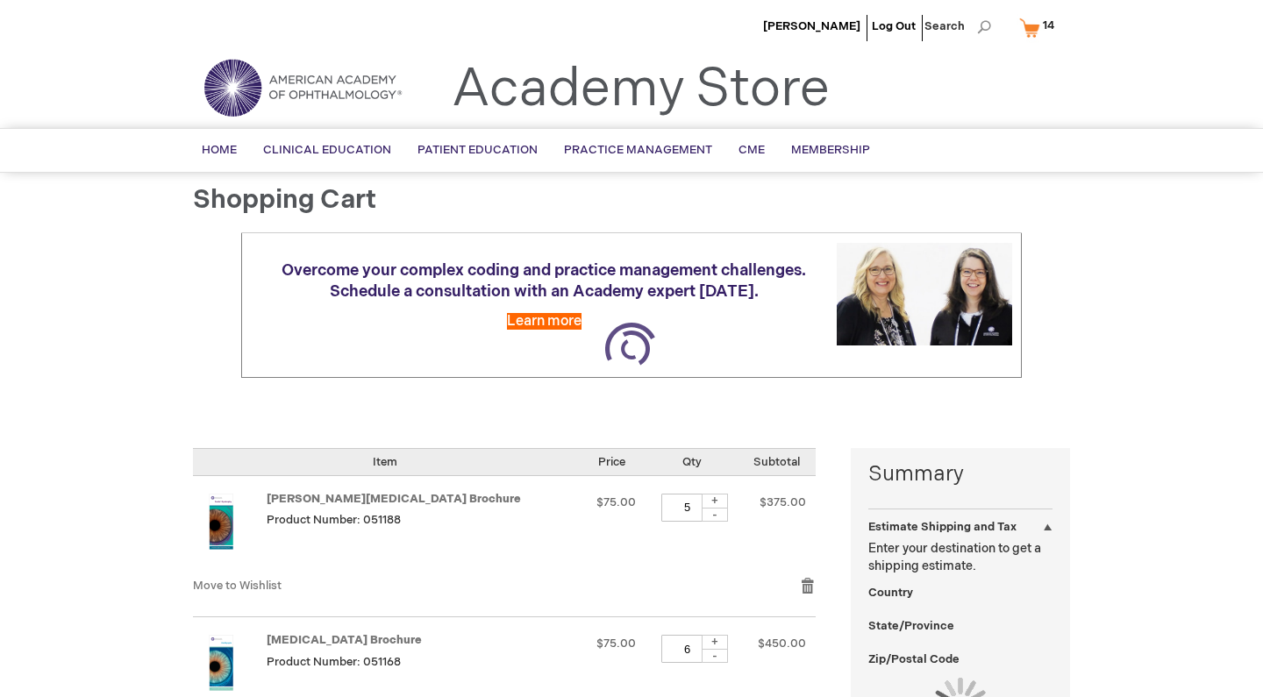
select select "US"
select select "57"
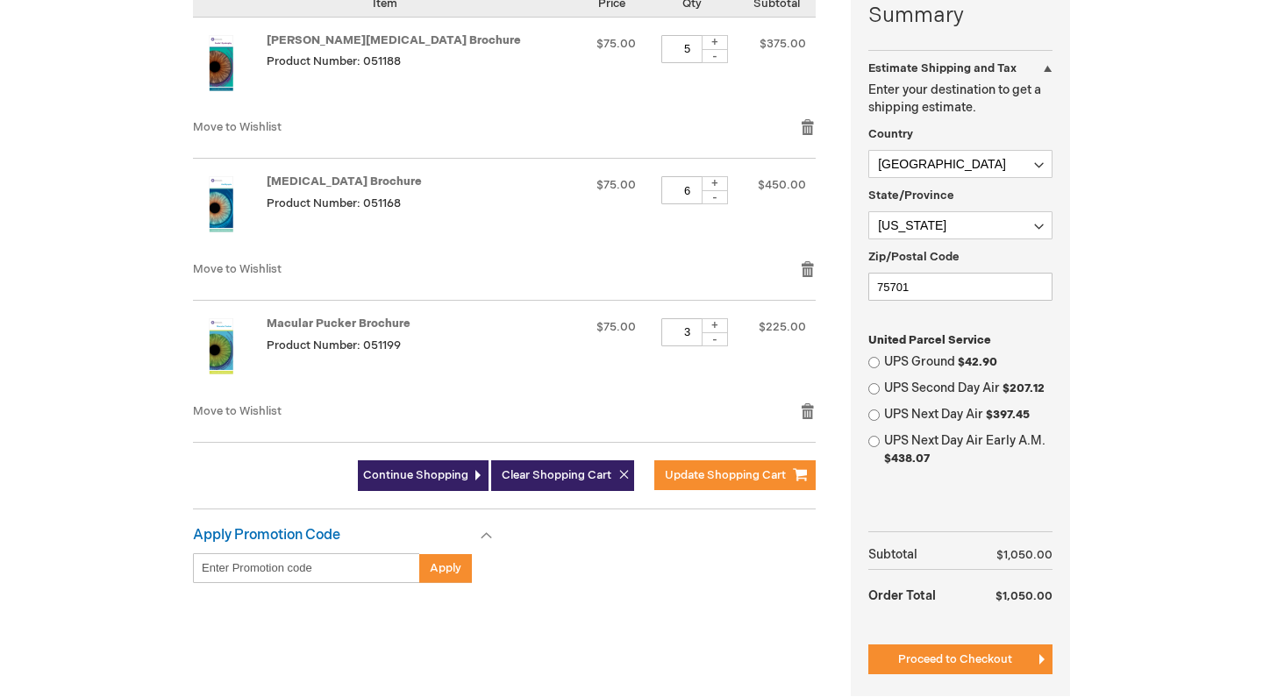
scroll to position [460, 0]
click at [876, 356] on input "UPS Ground $42.90" at bounding box center [874, 361] width 11 height 11
radio input "true"
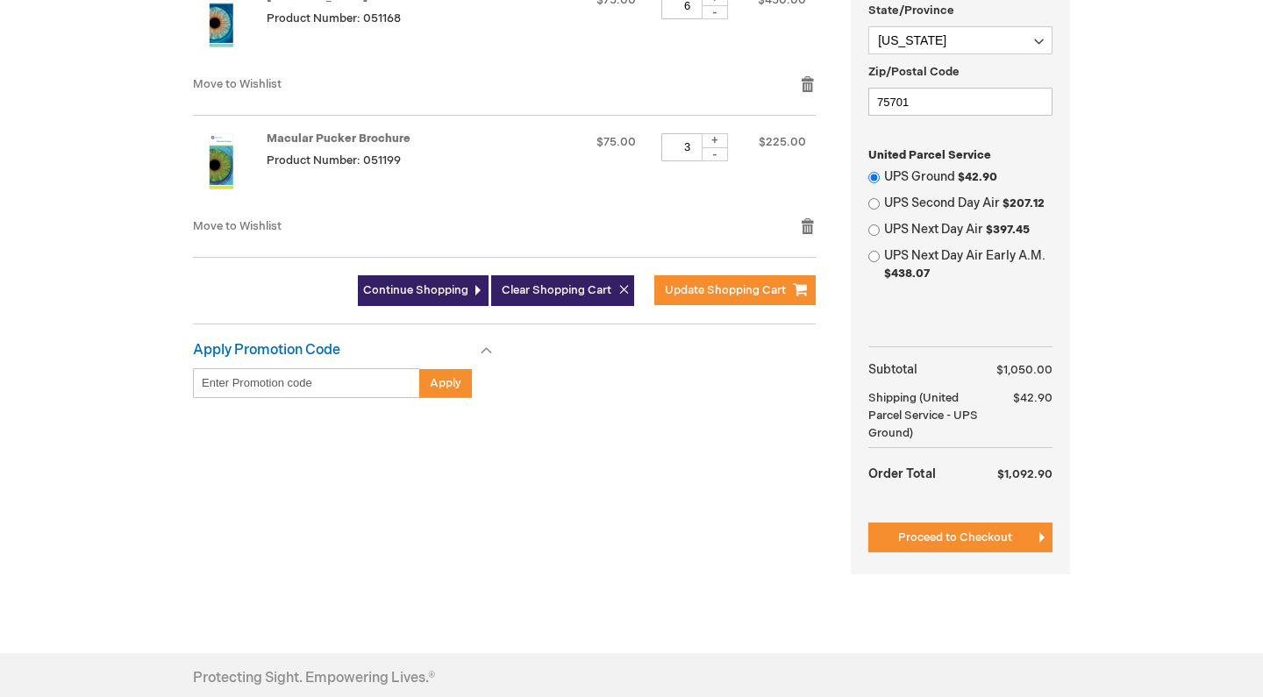
scroll to position [725, 0]
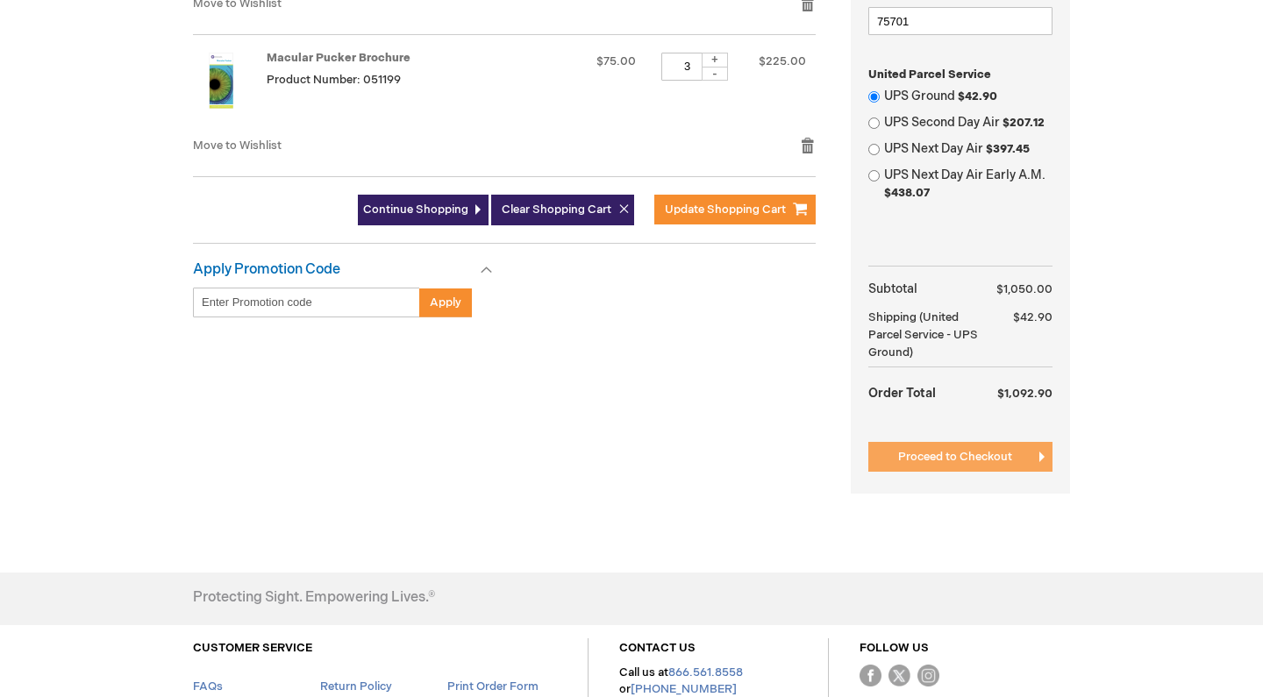
click at [981, 450] on span "Proceed to Checkout" at bounding box center [955, 457] width 114 height 14
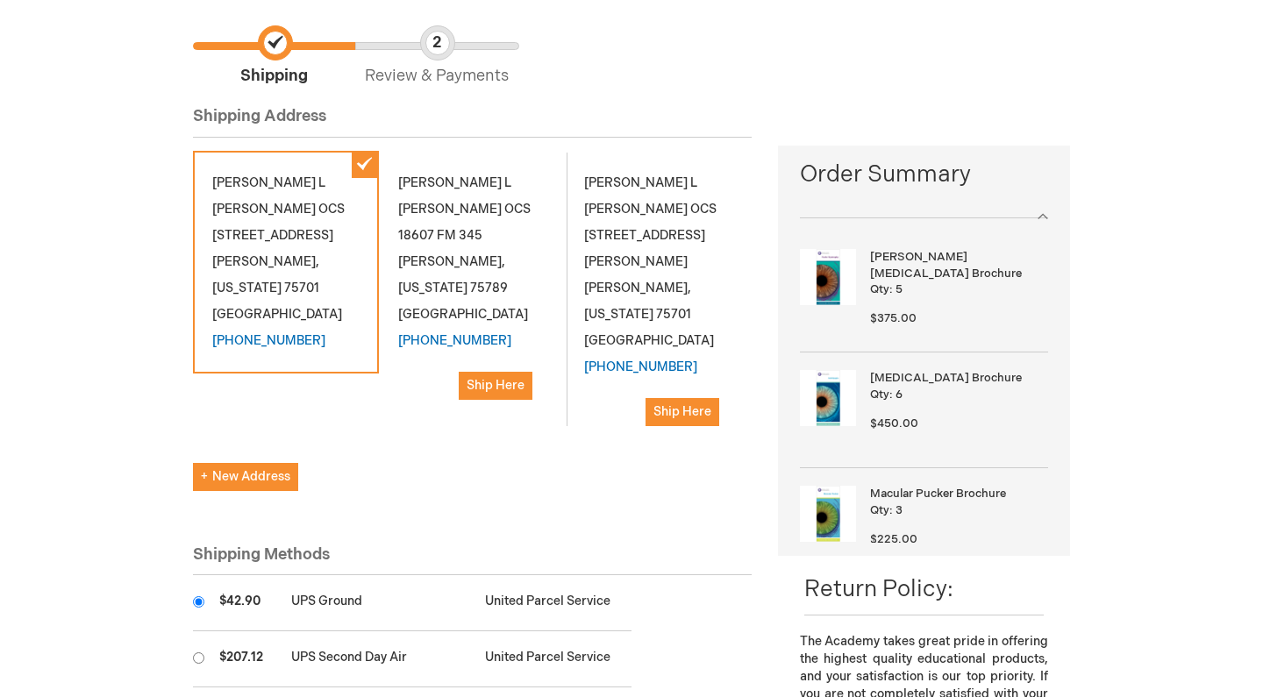
scroll to position [145, 0]
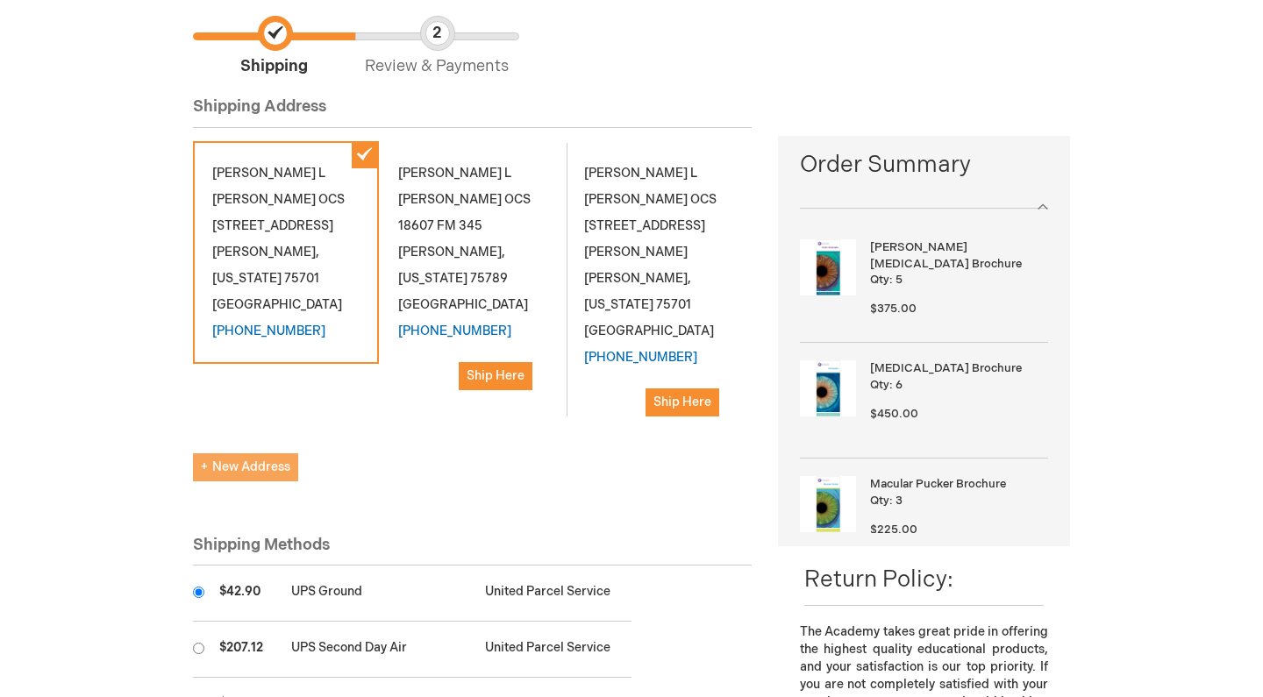
click at [250, 460] on span "New Address" at bounding box center [245, 467] width 89 height 15
select select "US"
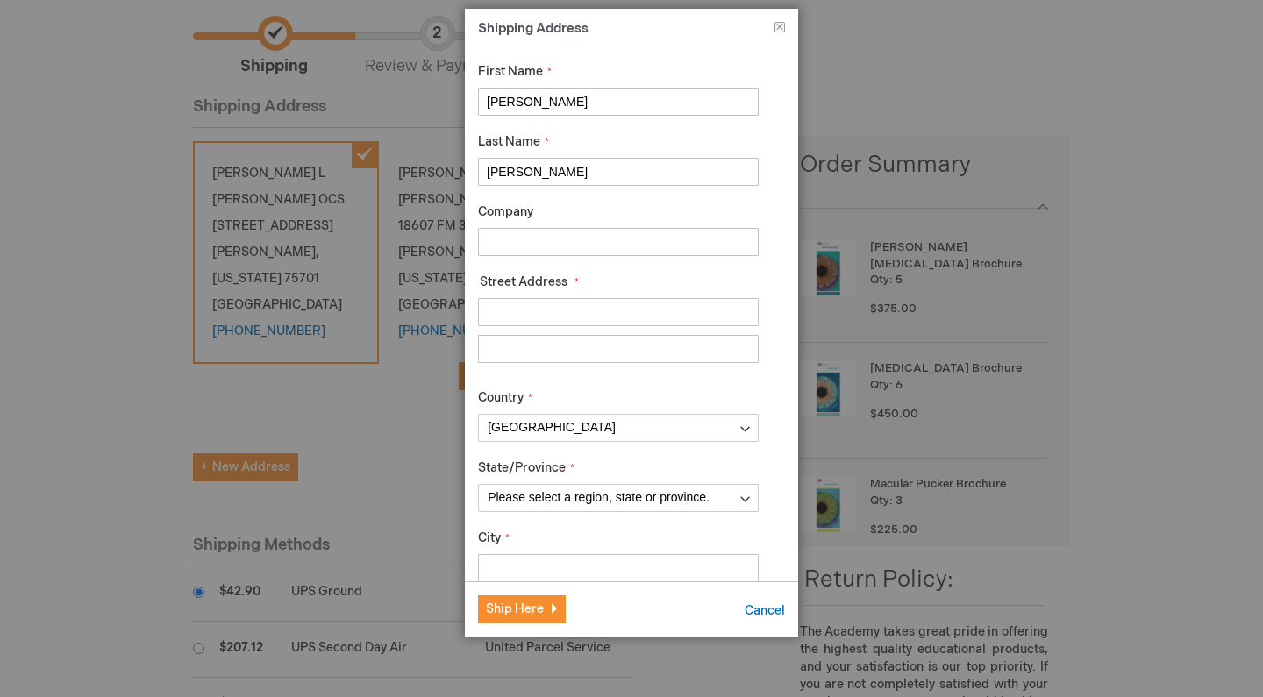
click at [555, 101] on input "[PERSON_NAME]" at bounding box center [618, 102] width 281 height 28
type input "Taylerq"
type input "[PERSON_NAME]"
click at [561, 102] on input "Taylerq" at bounding box center [618, 102] width 281 height 28
type input "[PERSON_NAME]"
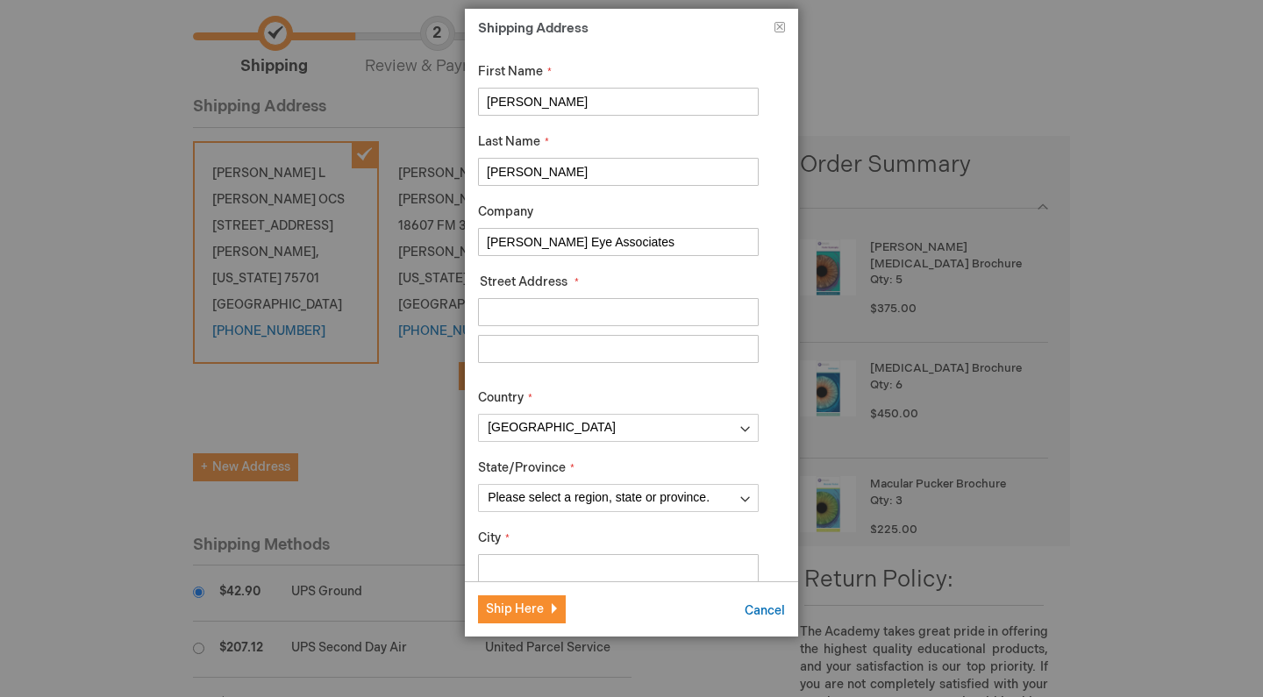
type input "[PERSON_NAME] Eye Associates"
type input "[STREET_ADDRESS][PERSON_NAME]"
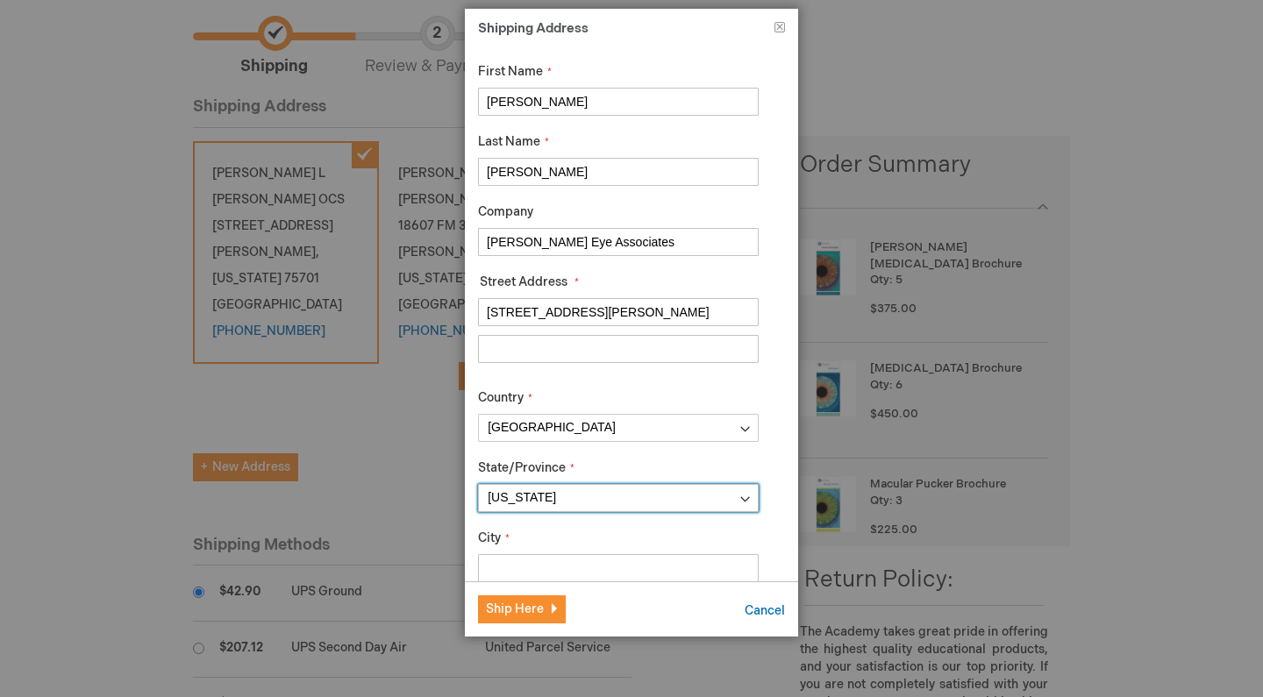
select select "57"
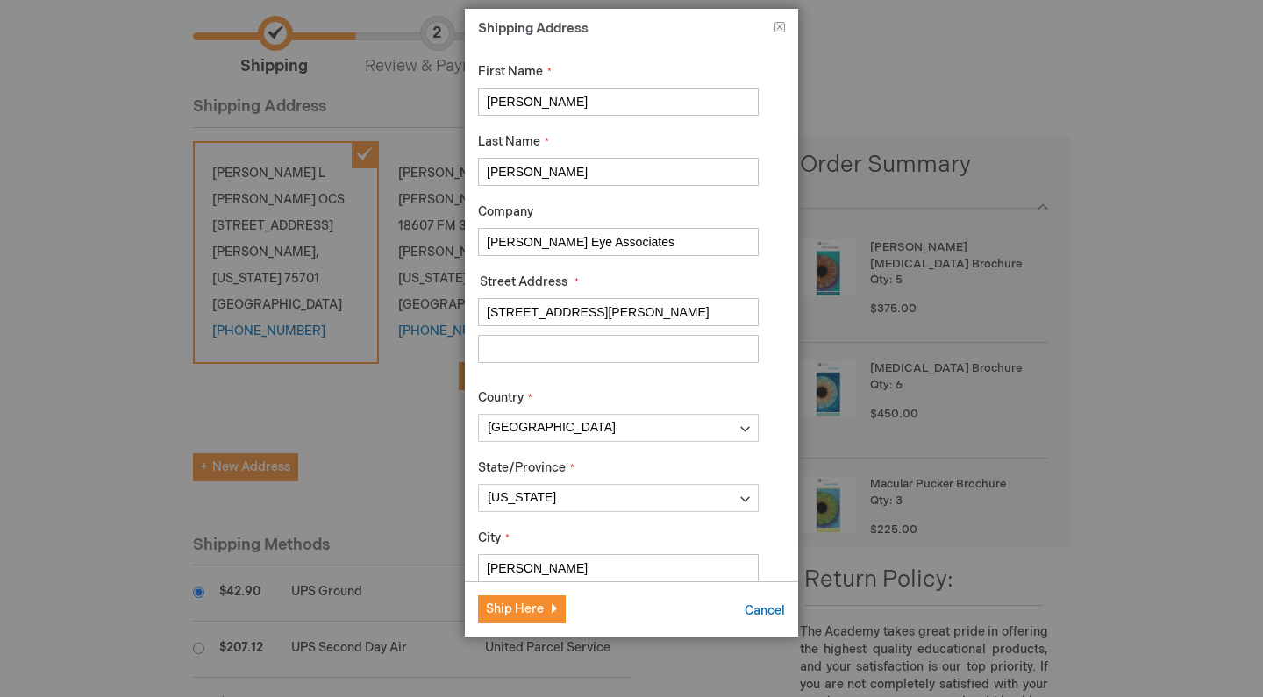
type input "[PERSON_NAME]"
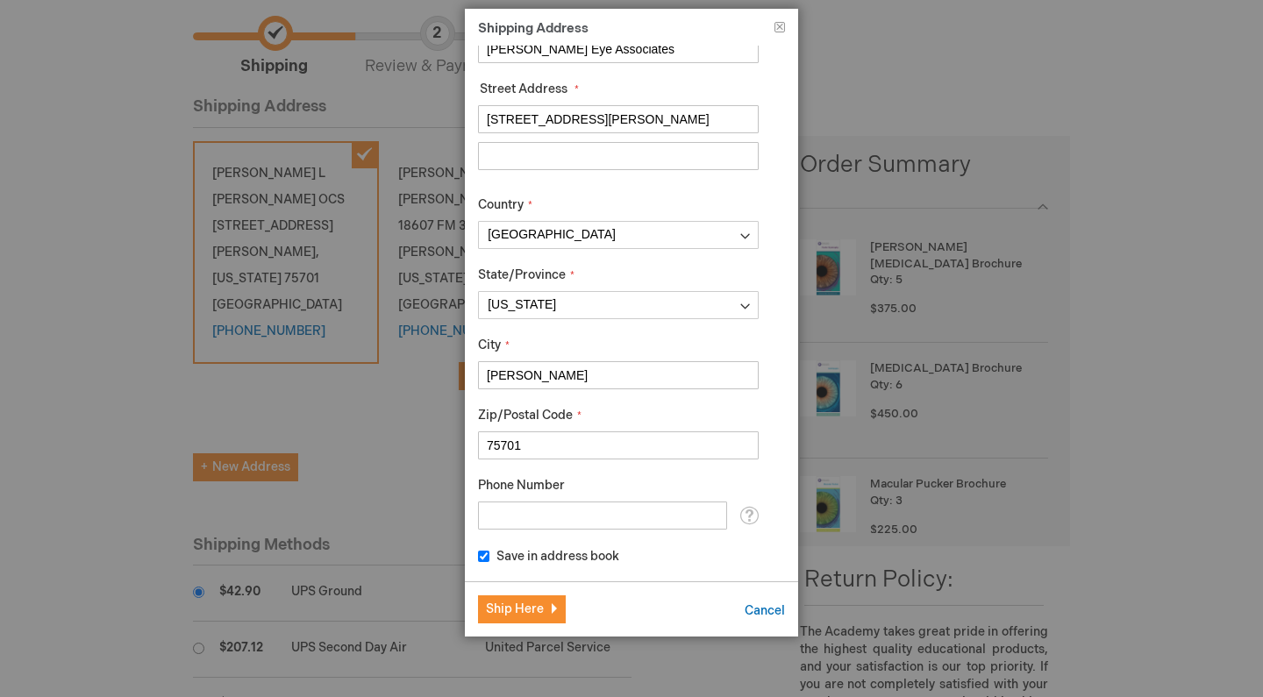
type input "75701"
type input "9035260444"
click at [535, 591] on footer "Ship Here Cancel" at bounding box center [631, 609] width 333 height 55
click at [518, 614] on span "Ship Here" at bounding box center [515, 609] width 58 height 15
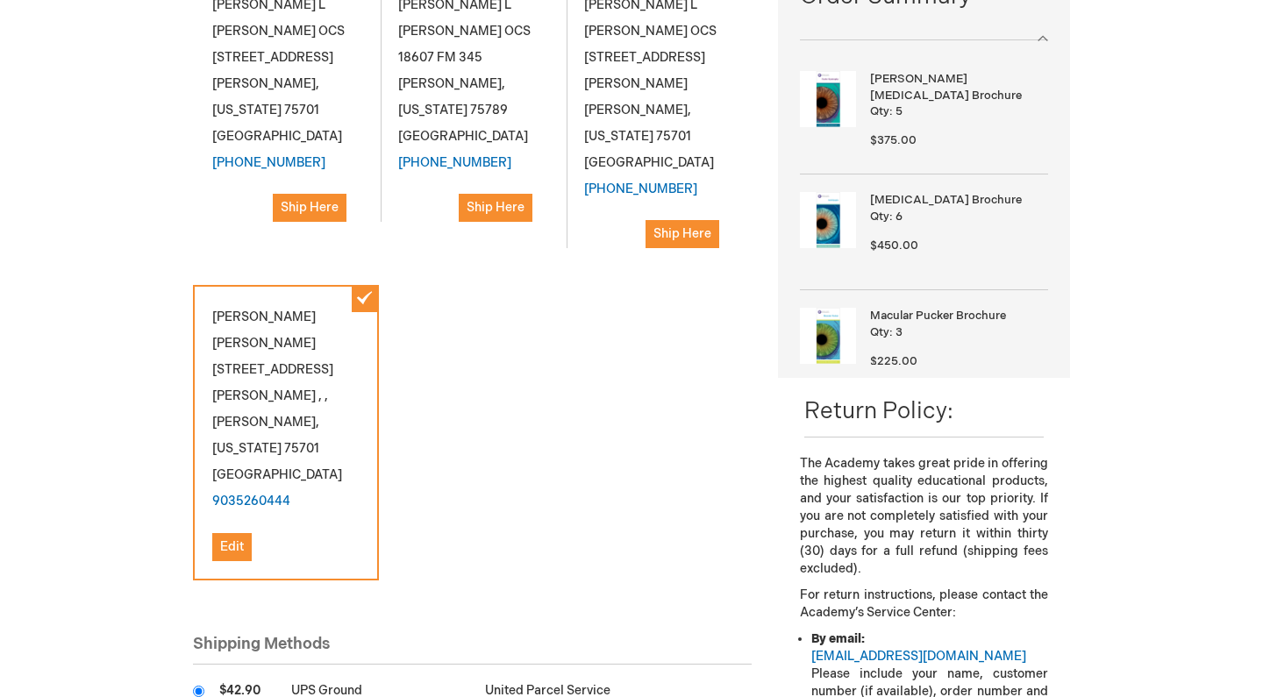
scroll to position [337, 0]
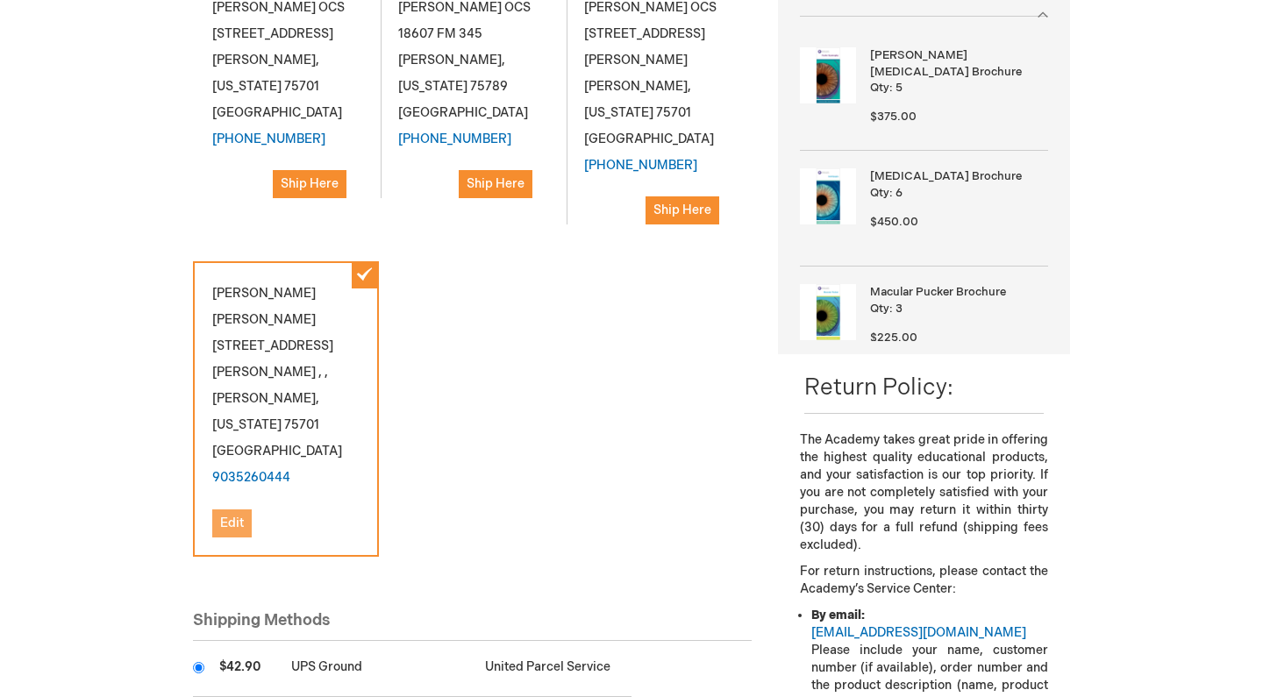
click at [234, 510] on button "Edit" at bounding box center [231, 524] width 39 height 28
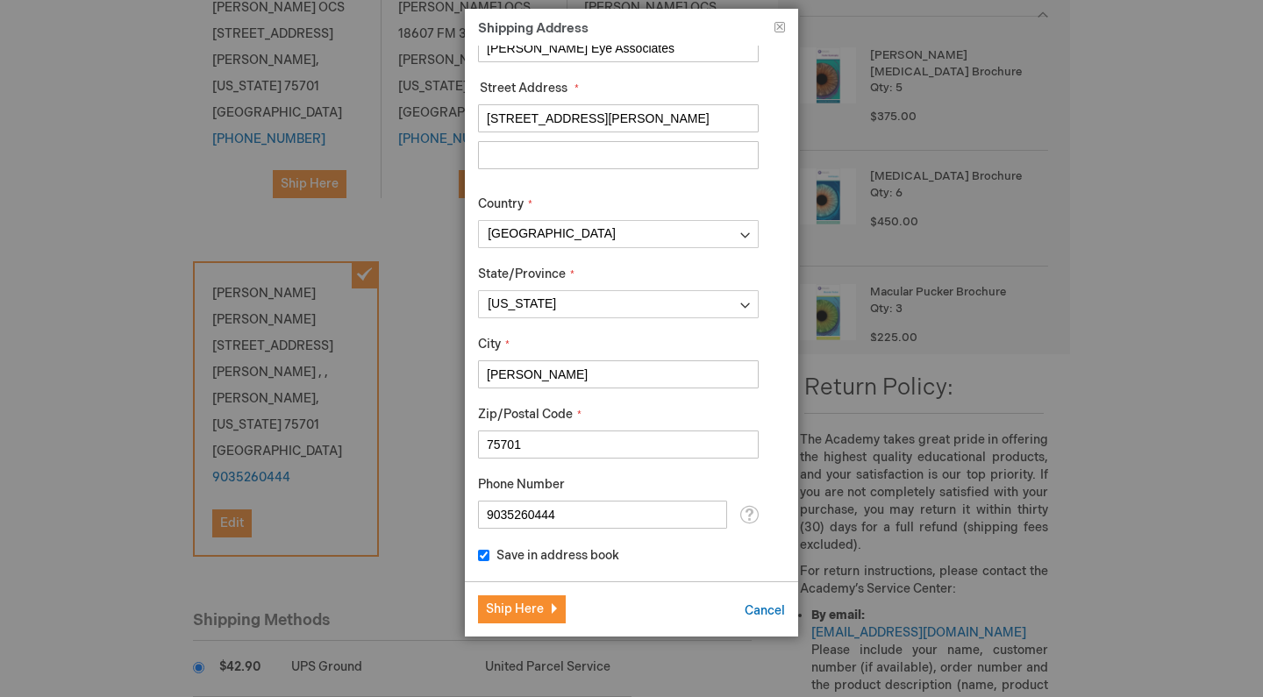
scroll to position [193, 0]
click at [540, 614] on span "Ship Here" at bounding box center [515, 609] width 58 height 15
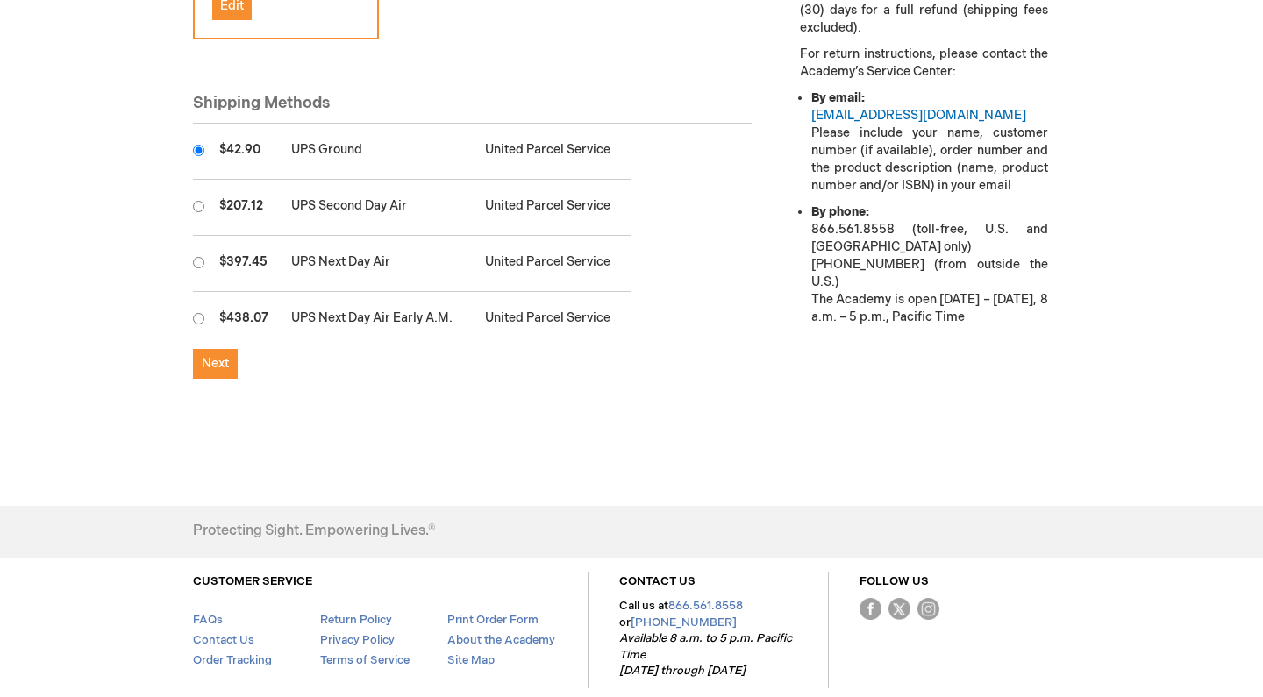
scroll to position [854, 0]
click at [204, 357] on span "Next" at bounding box center [215, 364] width 27 height 15
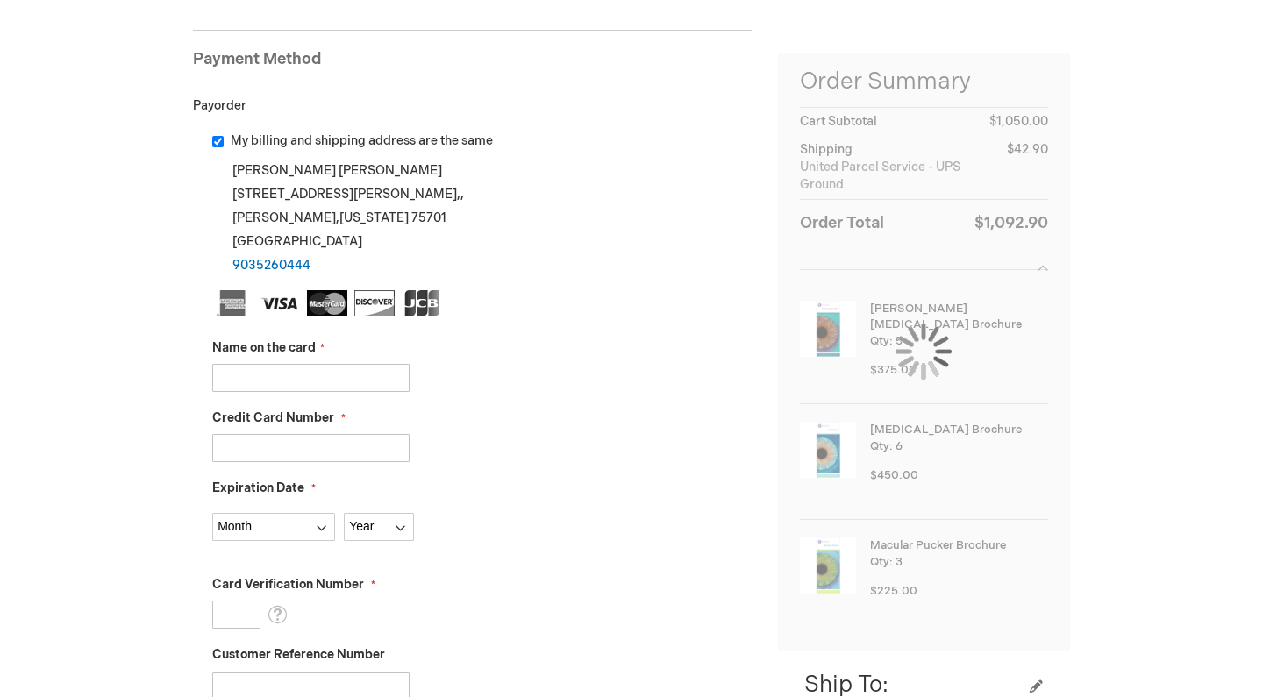
scroll to position [256, 0]
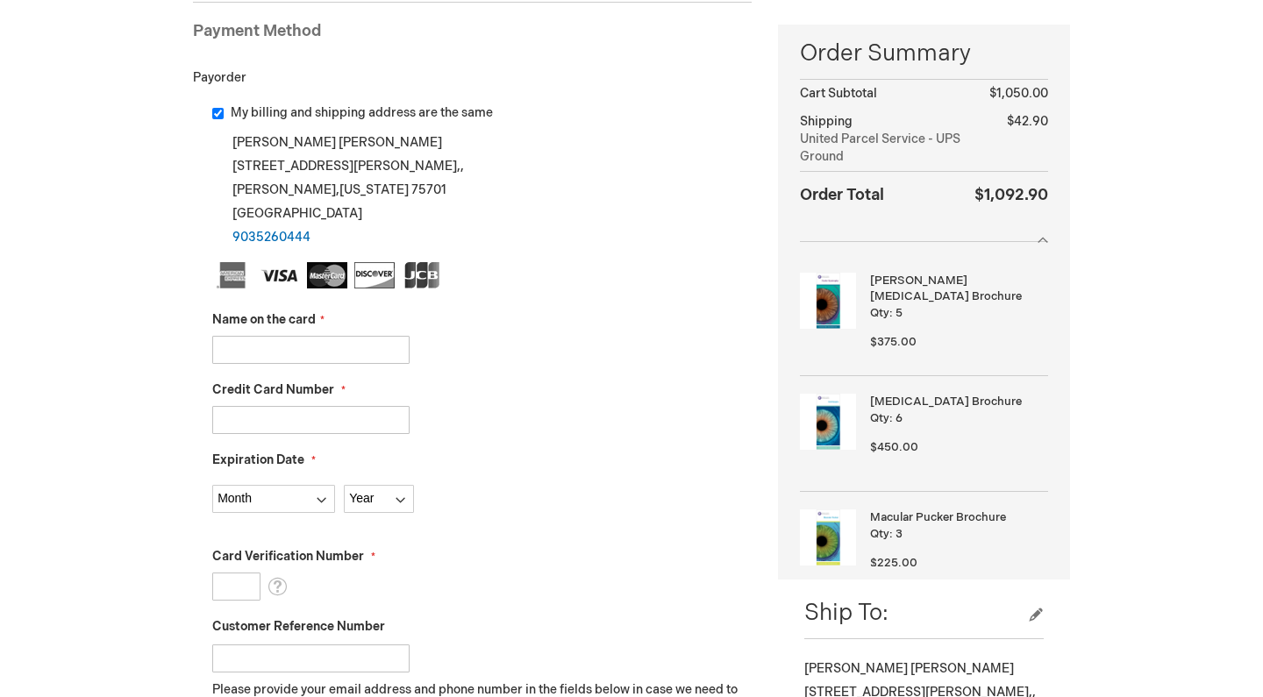
click at [265, 354] on input "Name on the card" at bounding box center [310, 350] width 197 height 28
click at [297, 342] on input "[PERSON_NAME]" at bounding box center [310, 350] width 197 height 28
type input "[PERSON_NAME]"
click at [248, 433] on fieldset "Name on the card [PERSON_NAME] Credit Card Number Expiration Date" at bounding box center [482, 572] width 540 height 621
click at [268, 411] on input "Credit Card Number" at bounding box center [310, 420] width 197 height 28
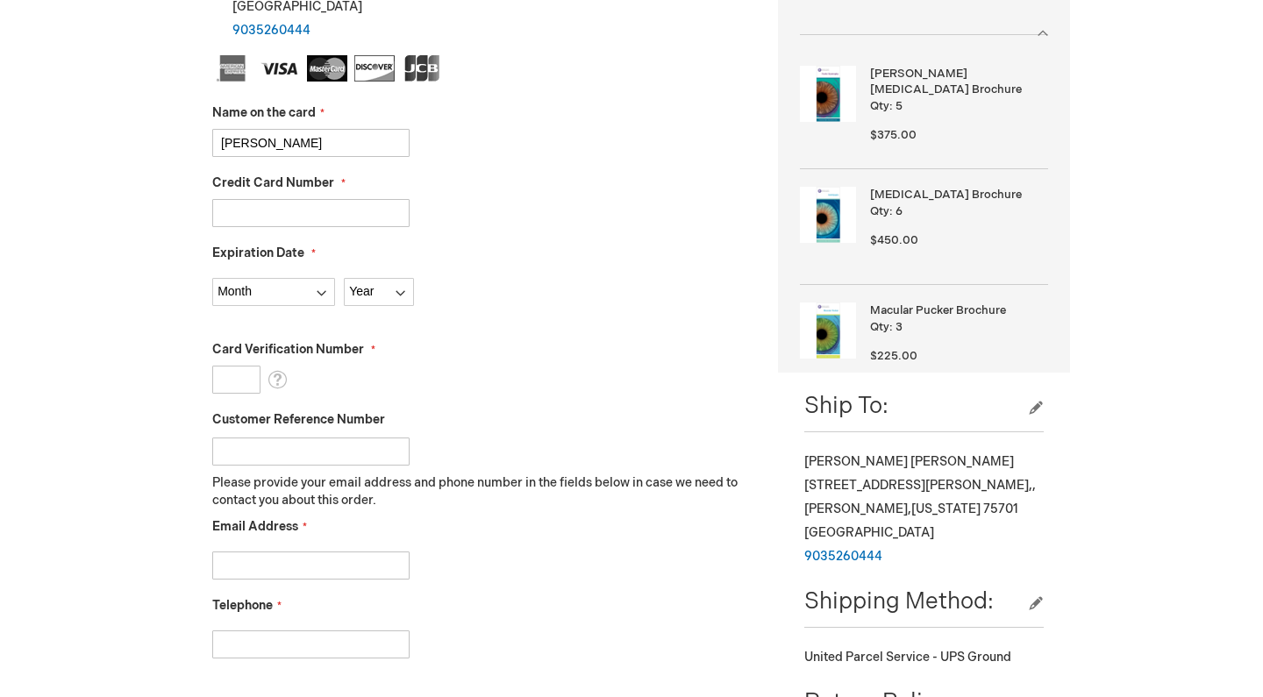
scroll to position [478, 0]
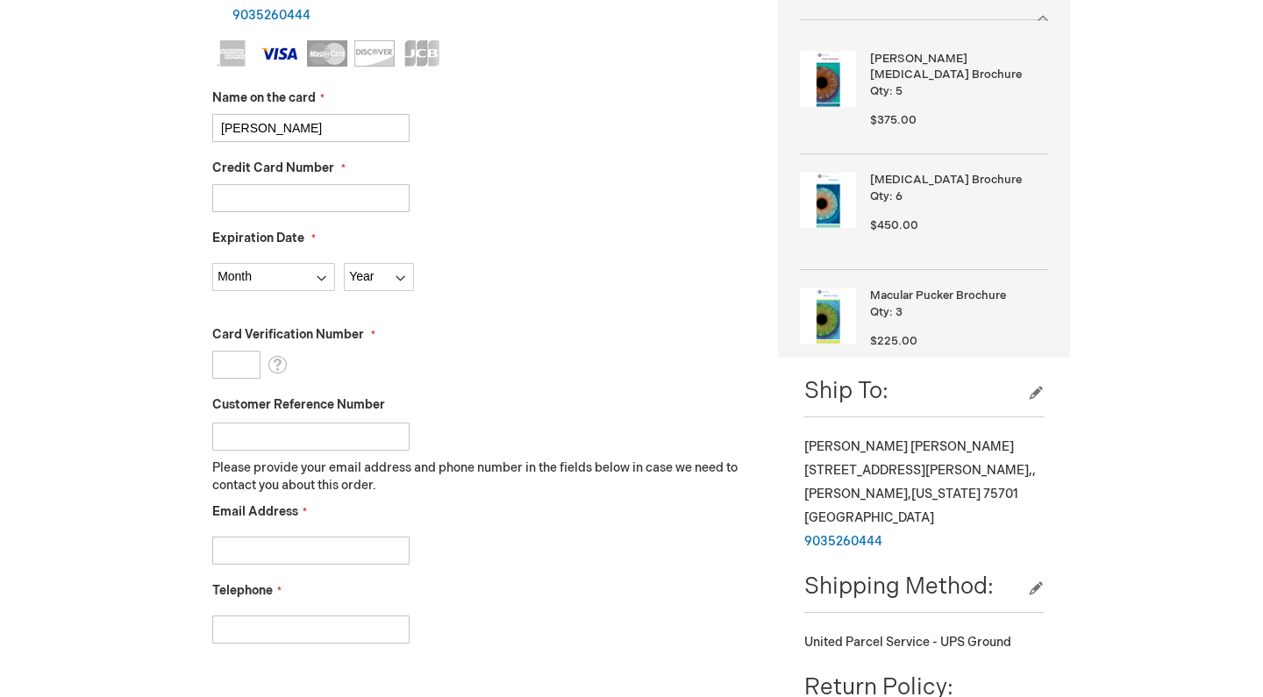
type input "[CREDIT_CARD_NUMBER]"
select select "5"
select select "2027"
click at [231, 358] on input "Card Verification Number" at bounding box center [236, 365] width 48 height 28
type input "569"
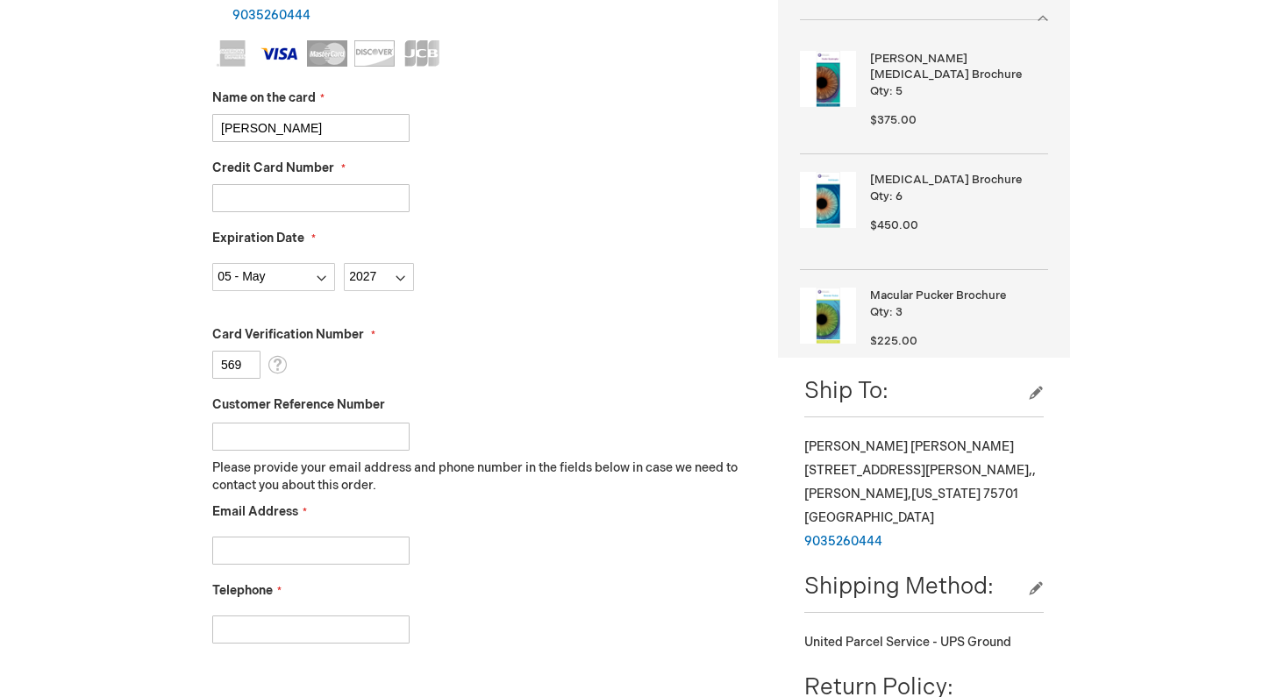
click at [305, 435] on input "Customer Reference Number" at bounding box center [310, 437] width 197 height 28
type input "[EMAIL_ADDRESS][DOMAIN_NAME]"
type input "9"
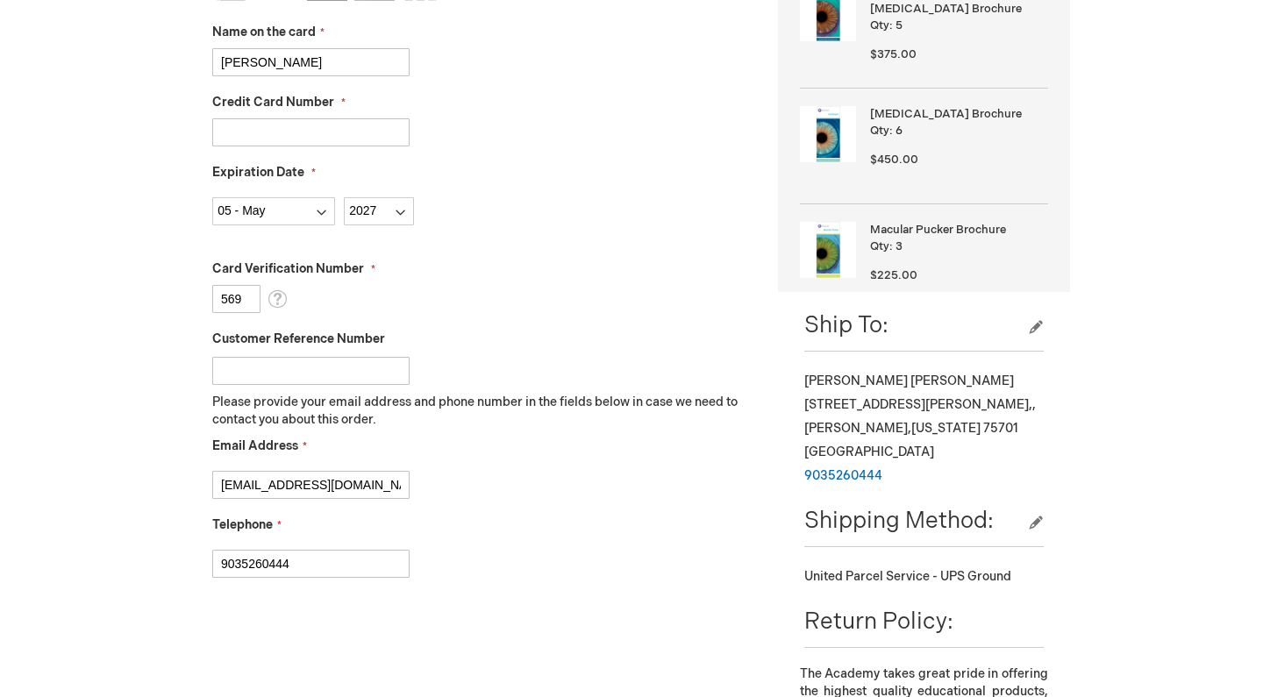
scroll to position [571, 0]
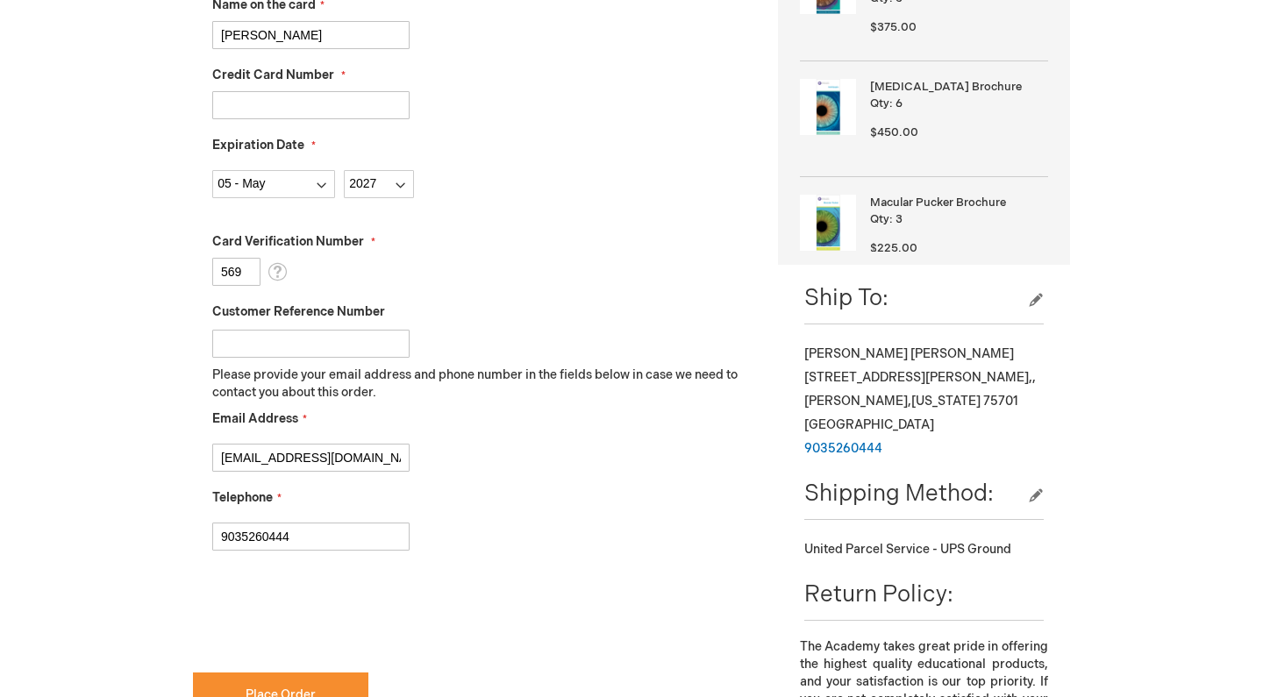
type input "9035260444"
checkbox input "true"
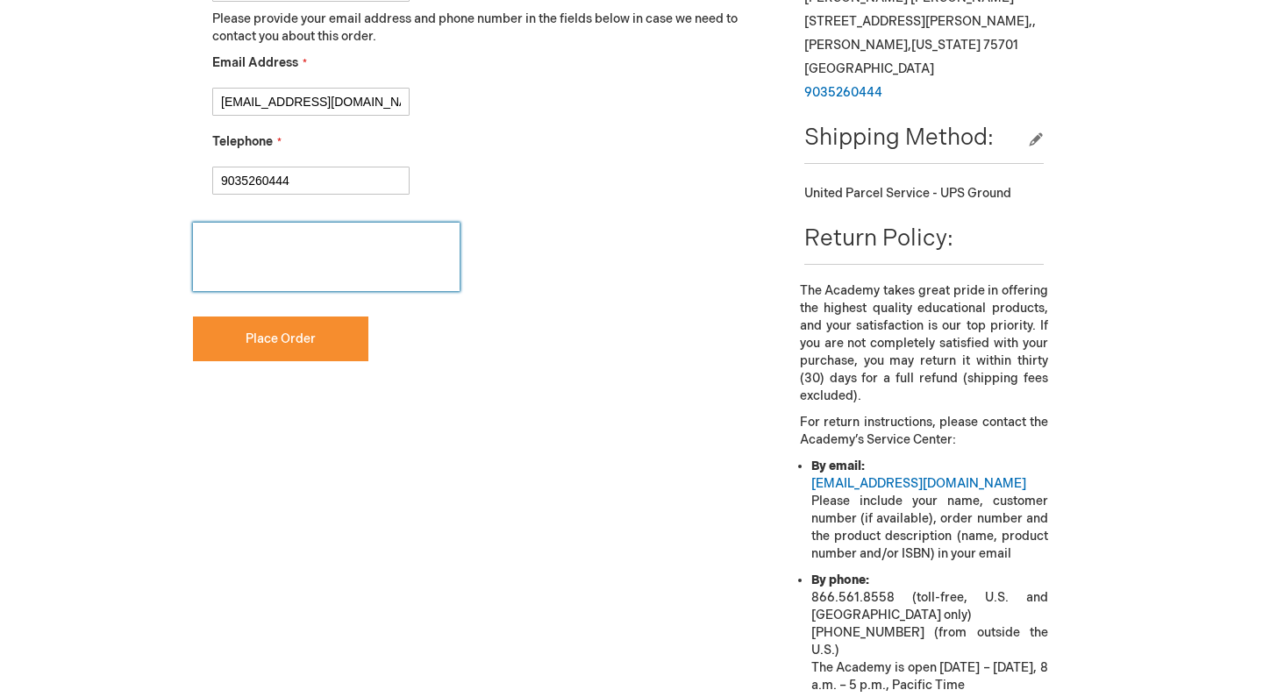
scroll to position [949, 0]
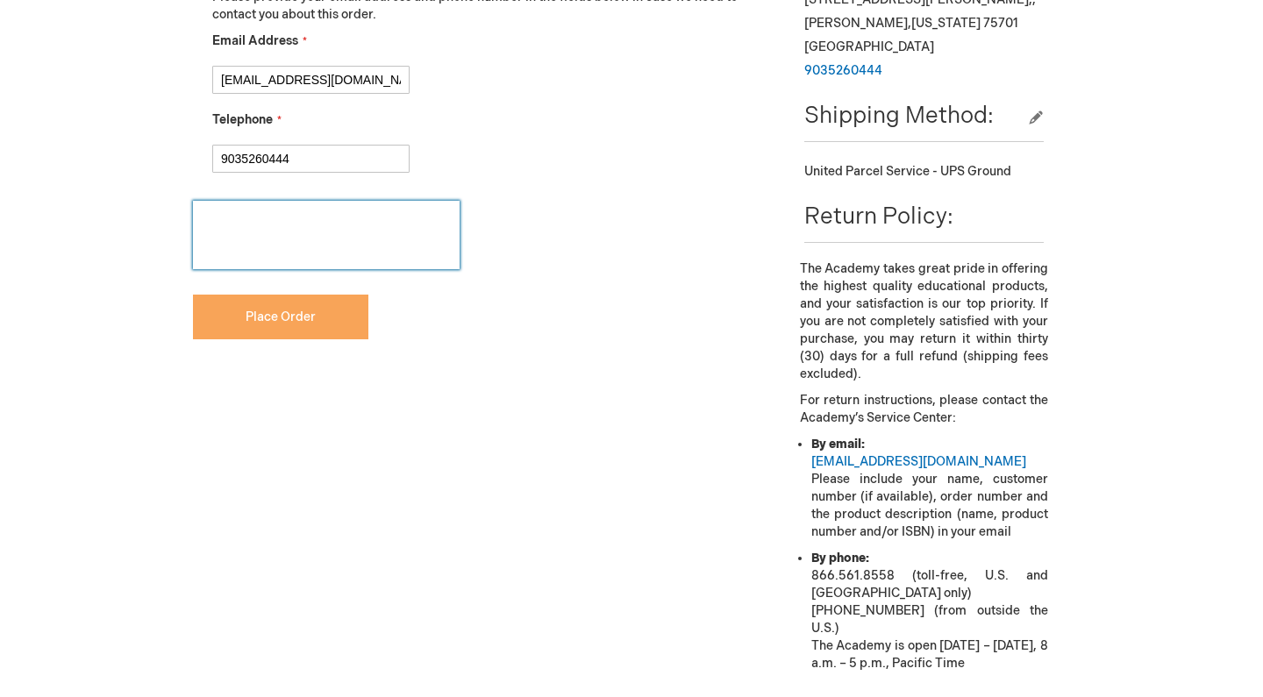
click at [307, 306] on button "Place Order" at bounding box center [280, 317] width 175 height 45
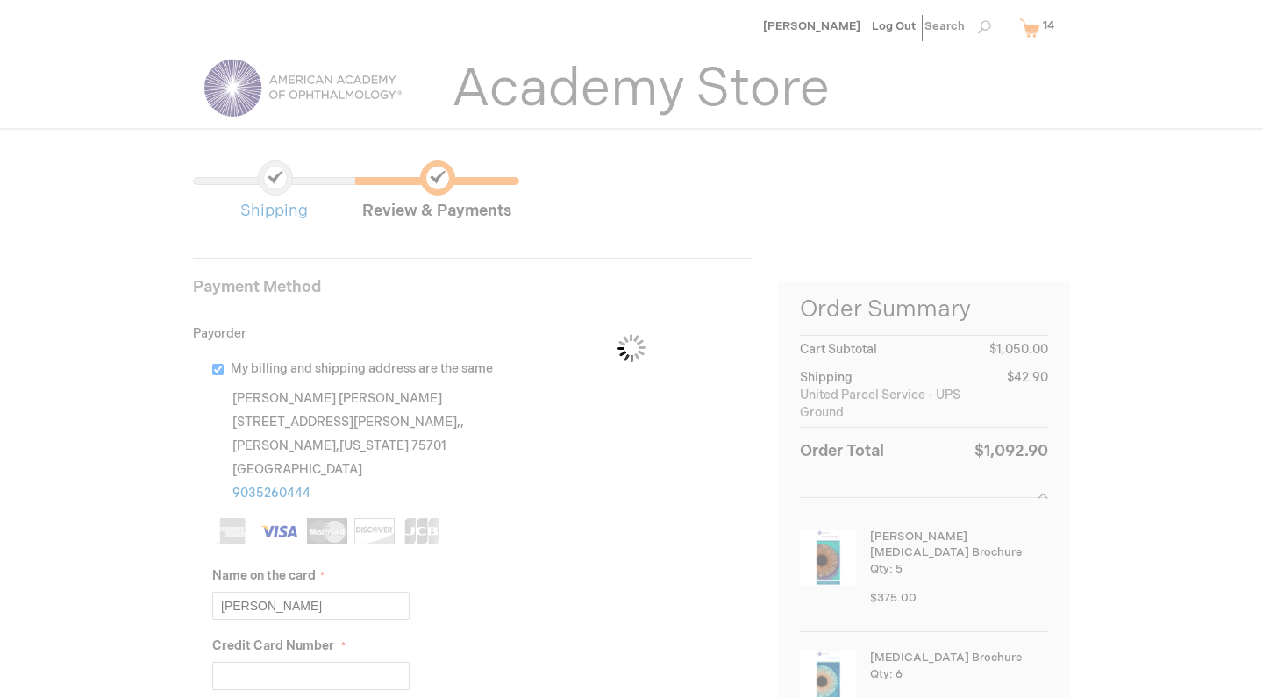
scroll to position [0, 0]
